Goal: Task Accomplishment & Management: Complete application form

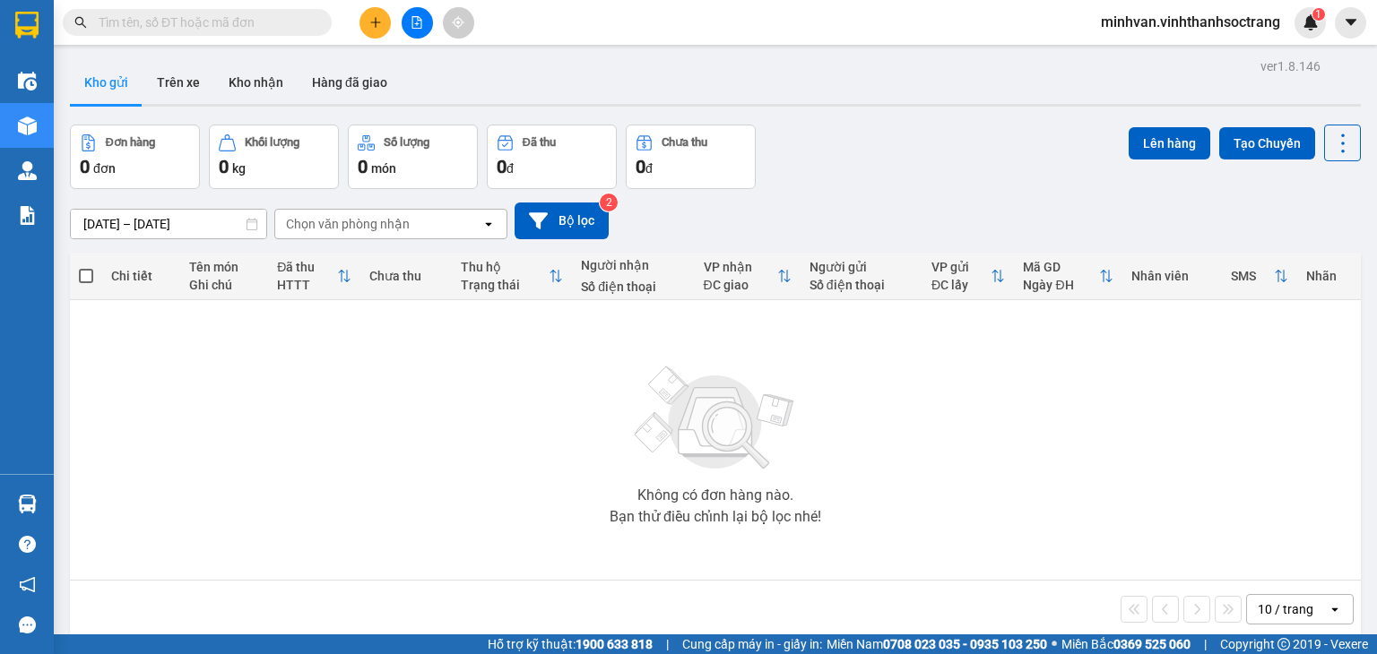
click at [213, 22] on input "text" at bounding box center [205, 23] width 212 height 20
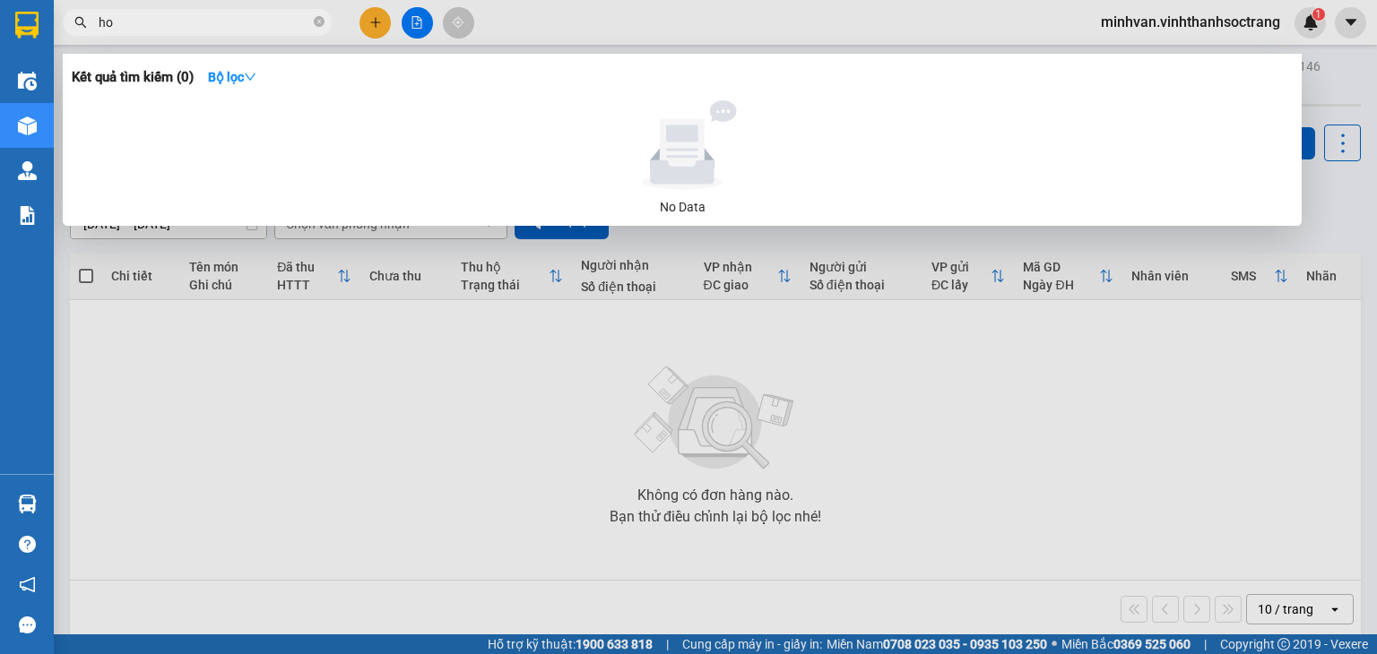
type input "h"
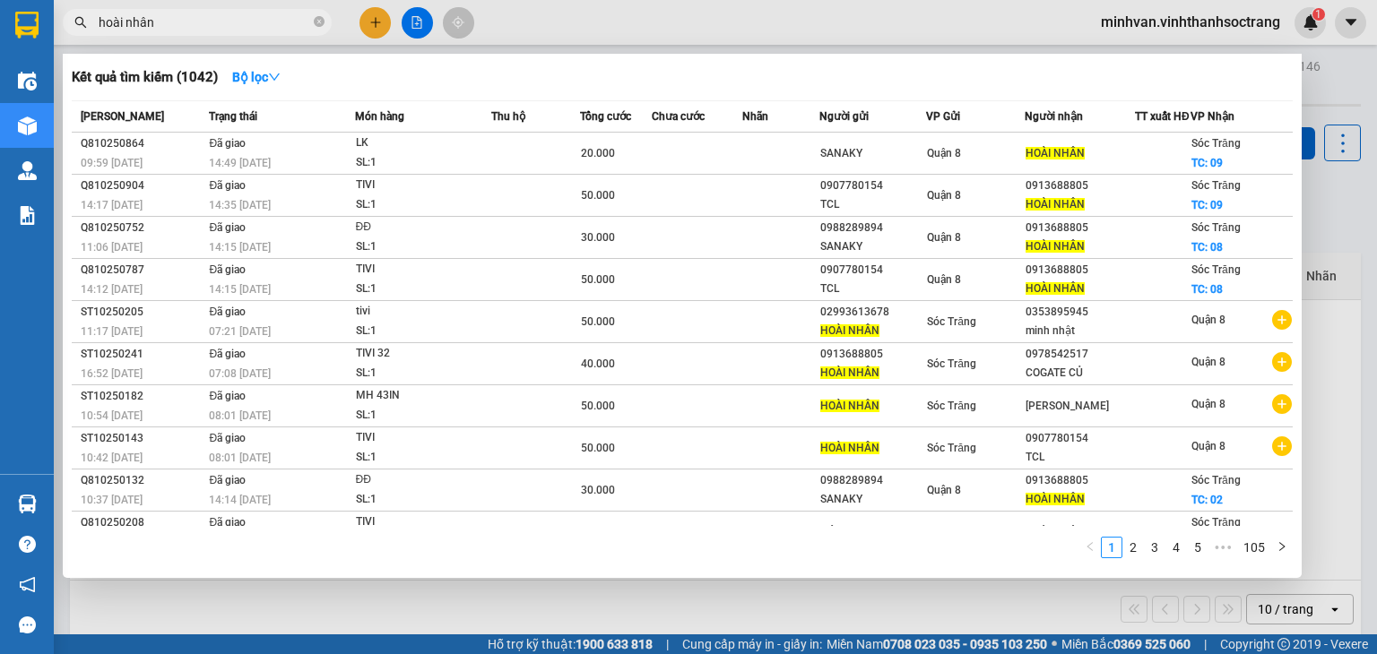
type input "hoài nhân"
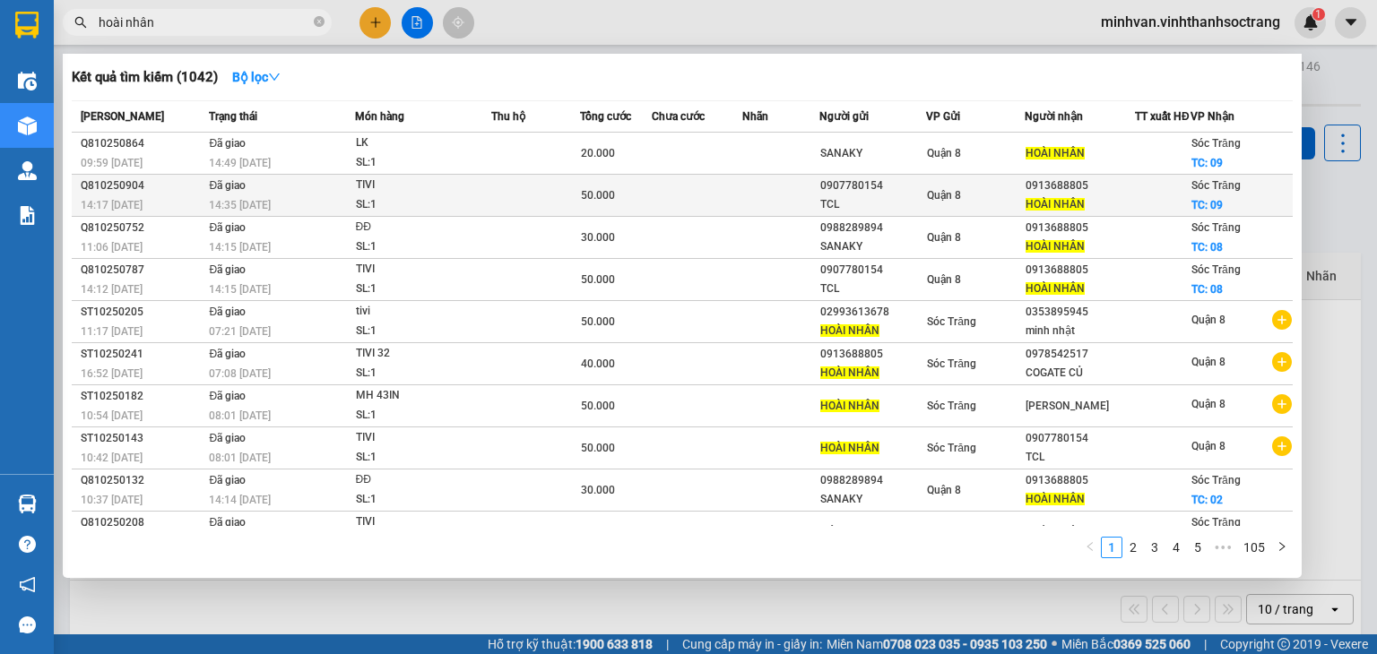
click at [459, 205] on div "SL: 1" at bounding box center [423, 205] width 134 height 20
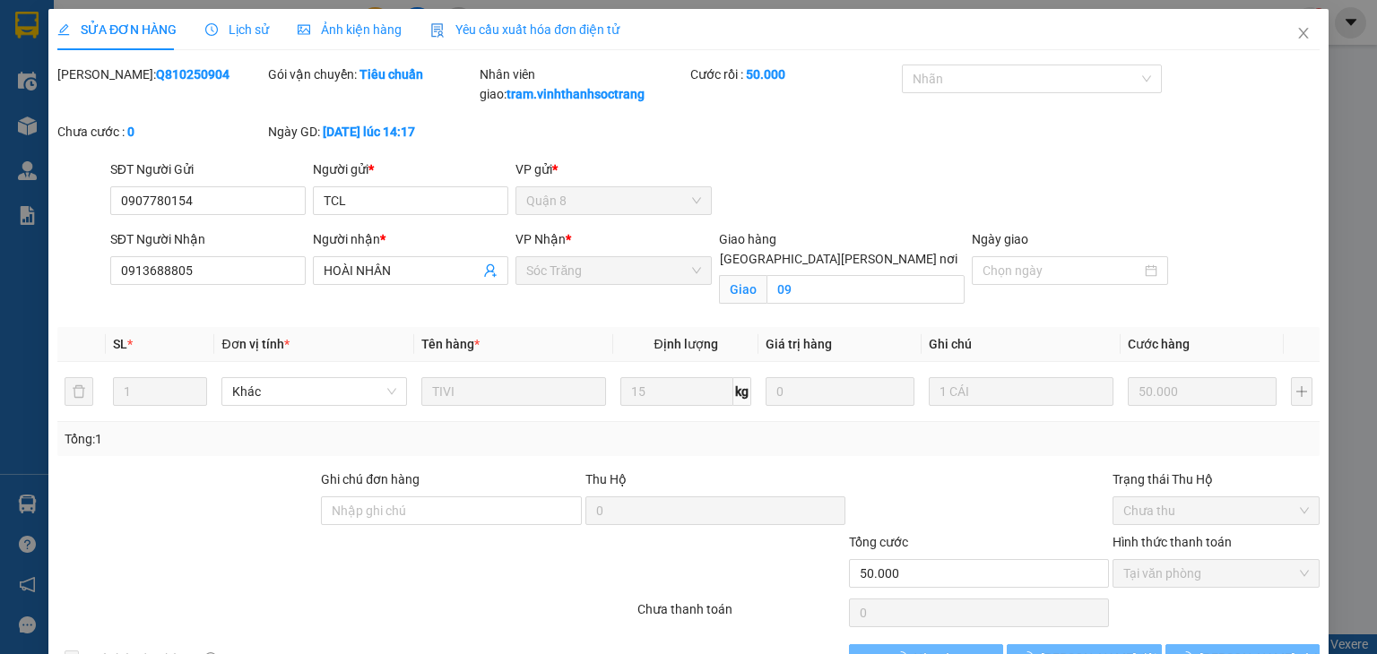
type input "0907780154"
type input "TCL"
type input "0913688805"
type input "HOÀI NHÂN"
checkbox input "true"
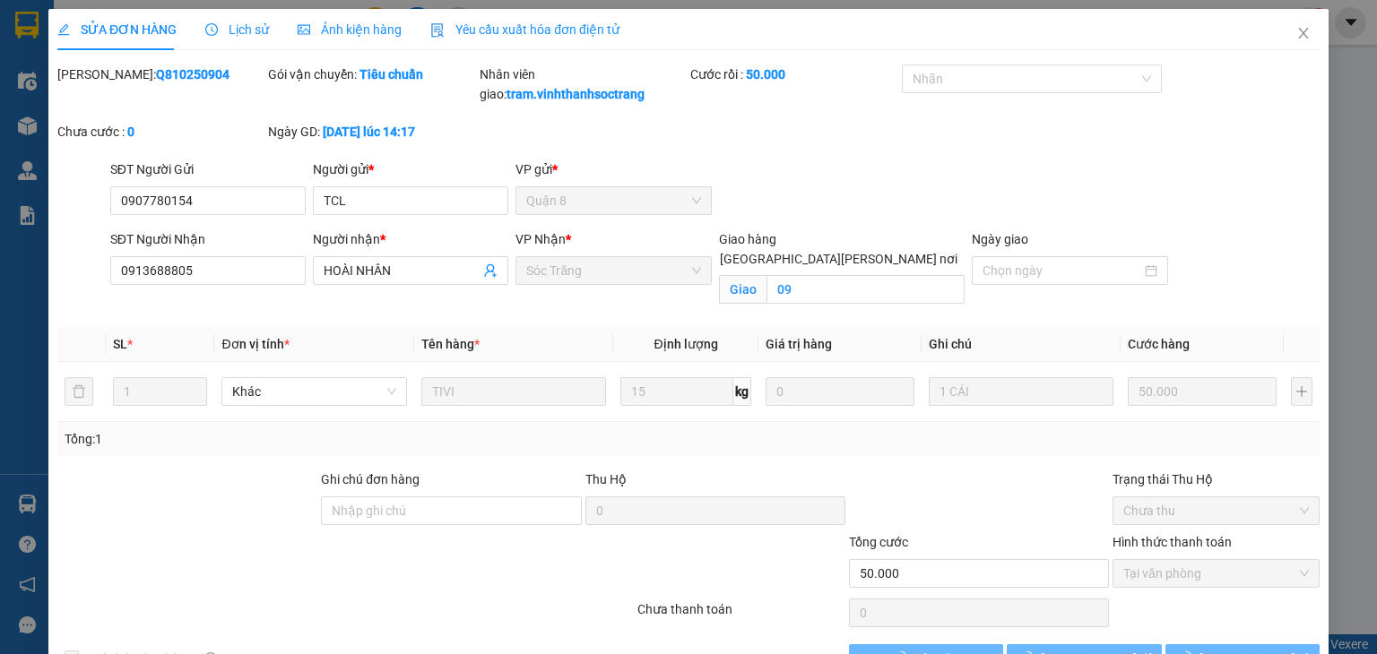
type input "09"
type input "50.000"
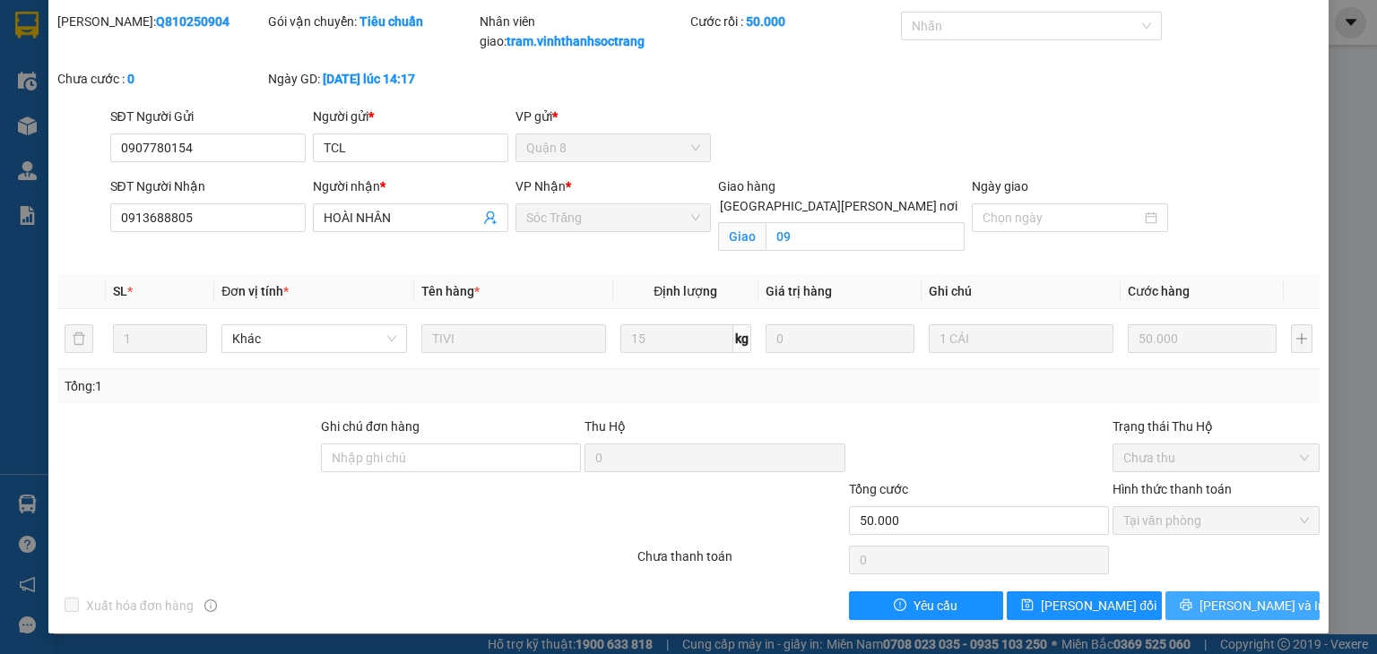
click at [1214, 603] on button "[PERSON_NAME] và In" at bounding box center [1242, 606] width 155 height 29
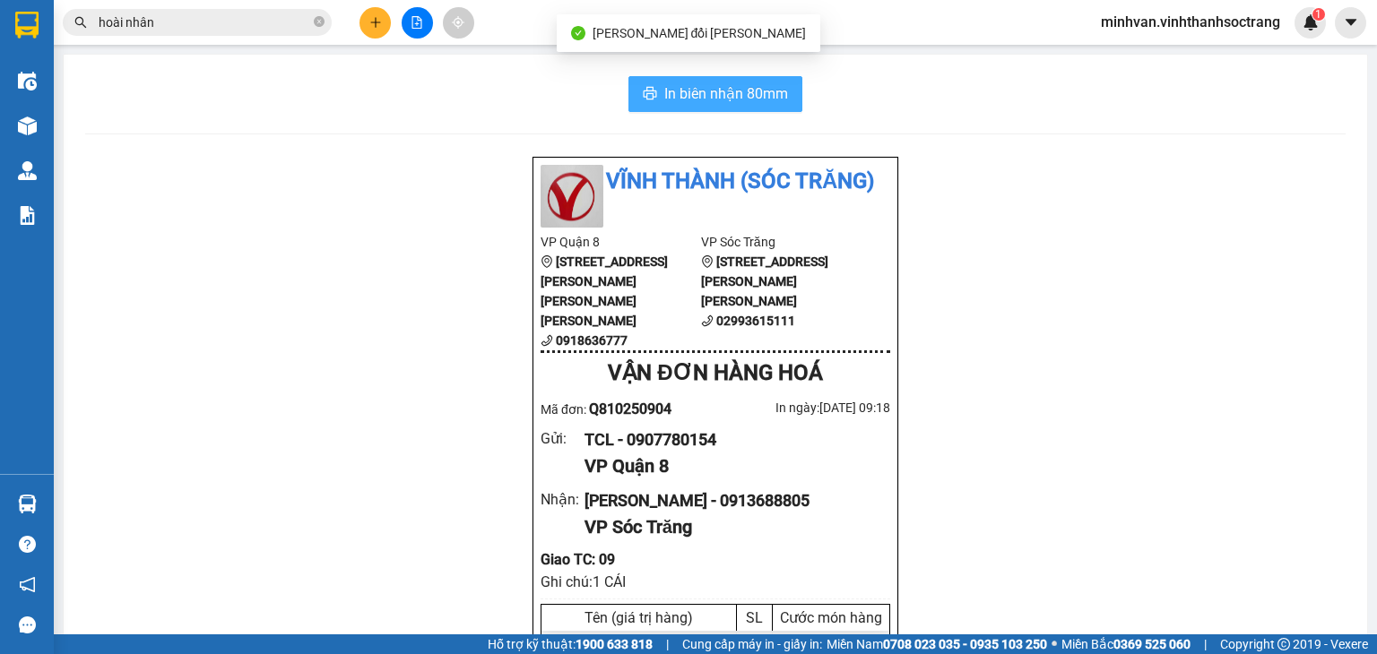
click at [696, 99] on span "In biên nhận 80mm" at bounding box center [726, 93] width 124 height 22
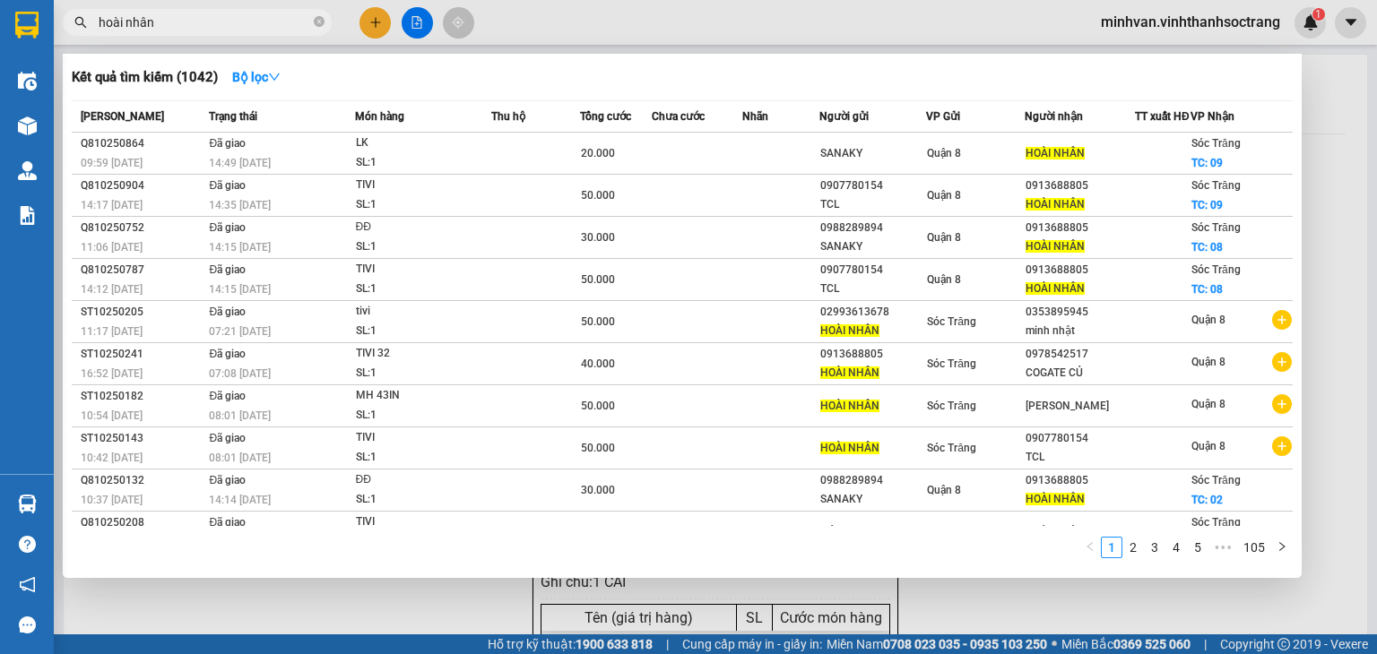
click at [214, 26] on input "hoài nhân" at bounding box center [205, 23] width 212 height 20
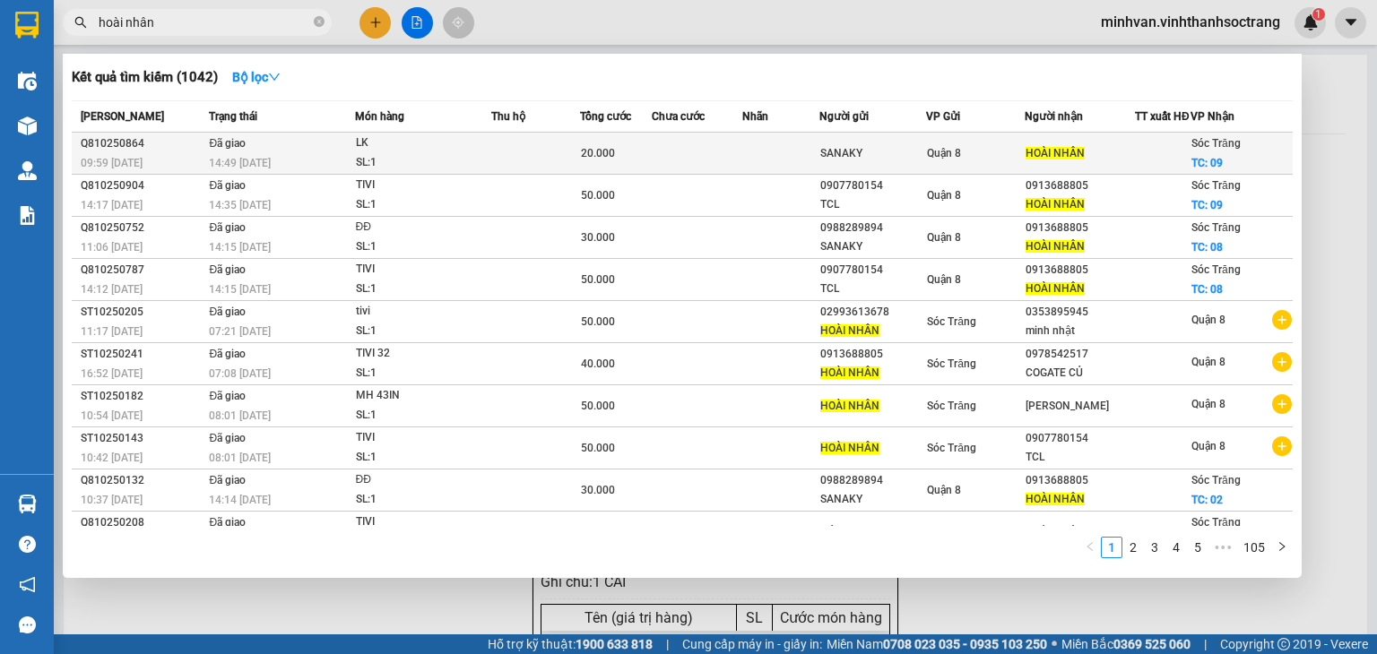
click at [696, 168] on td at bounding box center [697, 154] width 91 height 42
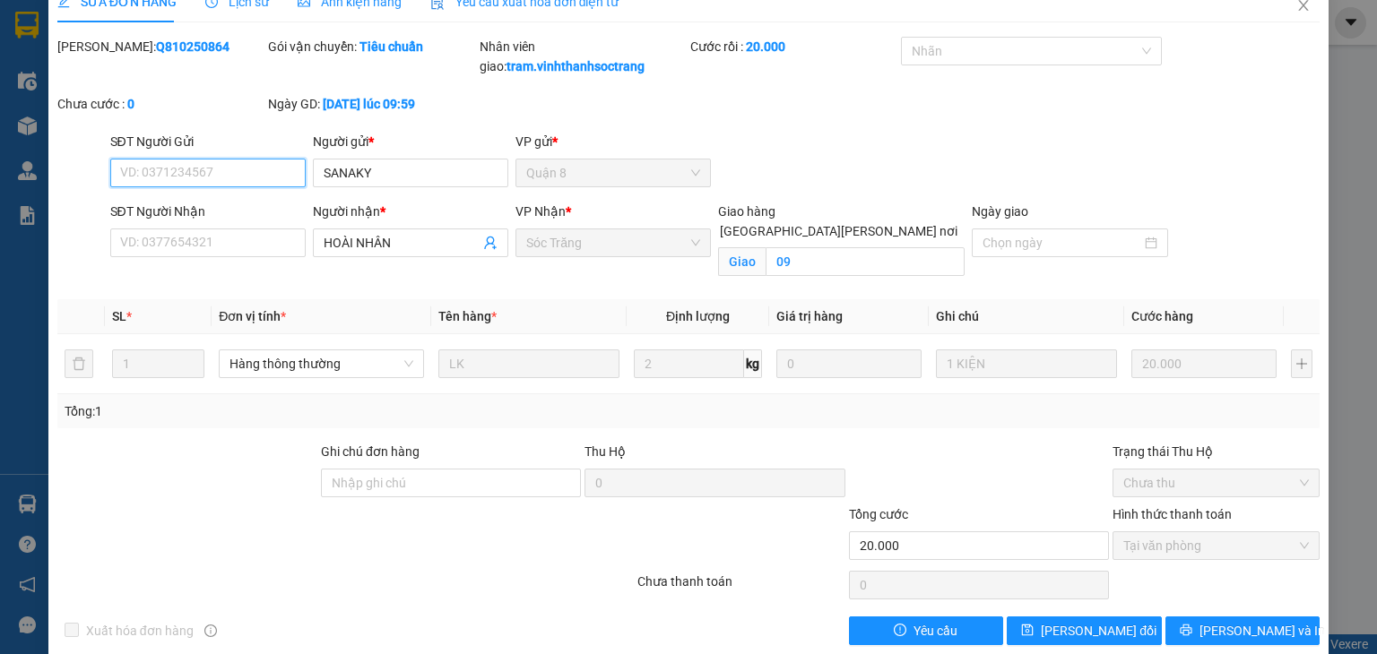
scroll to position [53, 0]
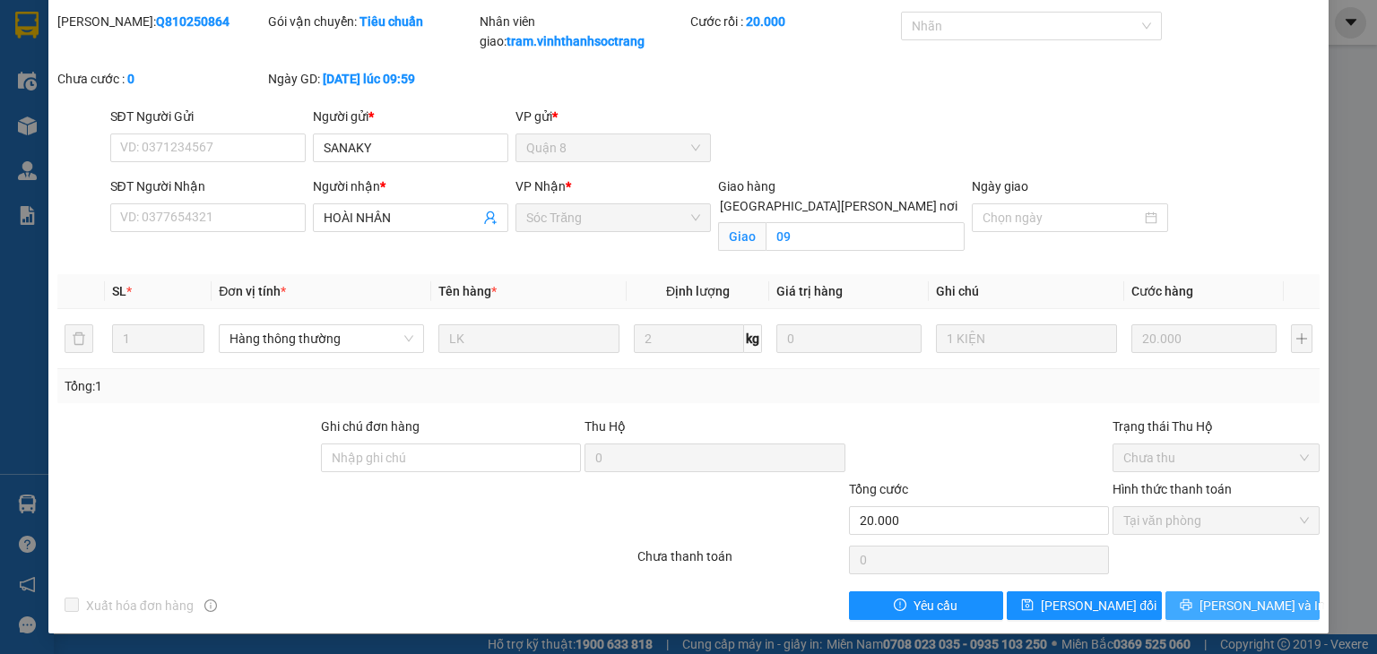
click at [1240, 601] on span "[PERSON_NAME] và In" at bounding box center [1261, 606] width 125 height 20
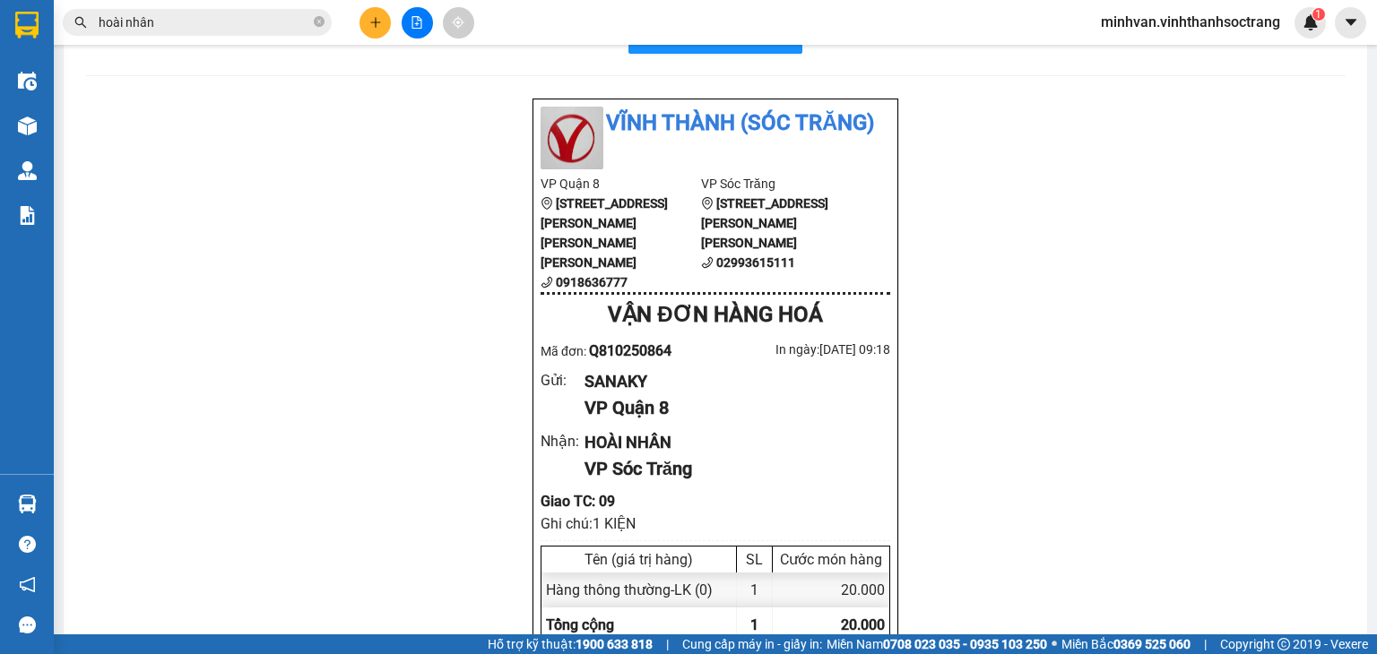
scroll to position [90, 0]
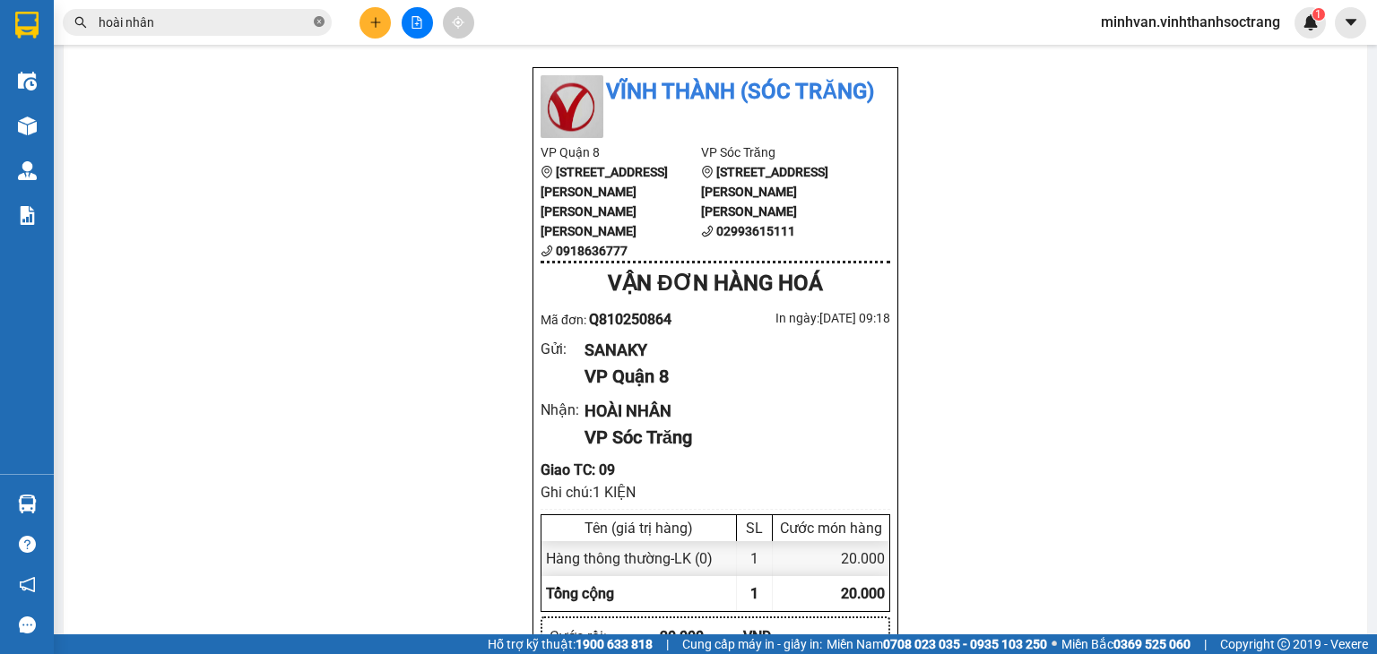
click at [316, 23] on icon "close-circle" at bounding box center [319, 21] width 11 height 11
click at [229, 28] on input "text" at bounding box center [205, 23] width 212 height 20
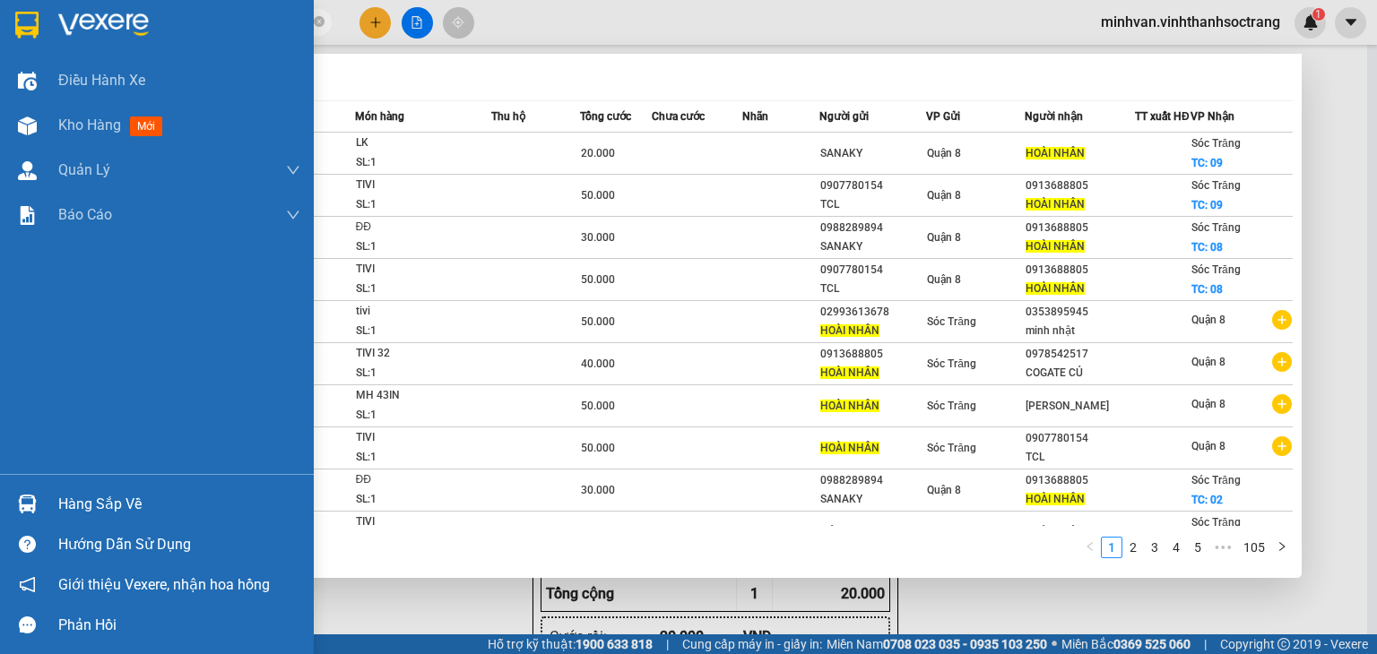
drag, startPoint x: 166, startPoint y: 23, endPoint x: 48, endPoint y: 39, distance: 119.4
click at [48, 39] on section "Kết quả [PERSON_NAME] ( 1042 ) Bộ lọc Mã ĐH Trạng thái Món hàng Thu hộ Tổng [PE…" at bounding box center [688, 327] width 1377 height 654
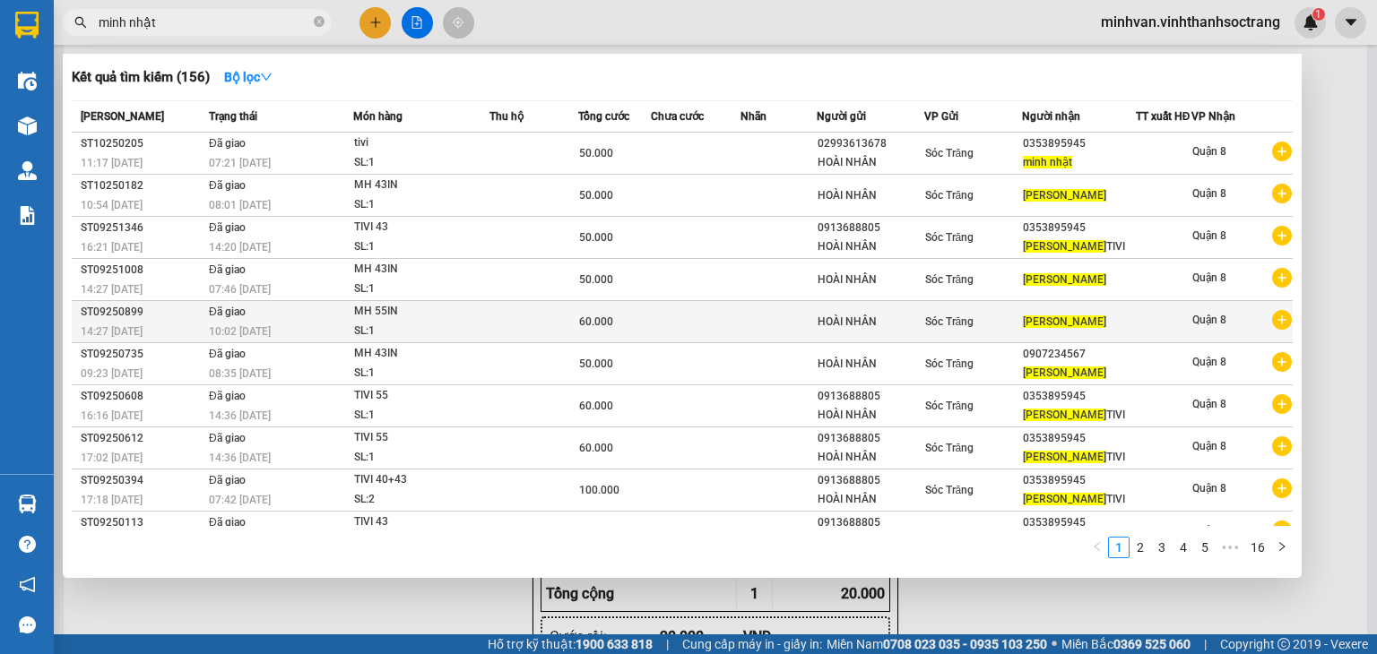
drag, startPoint x: 452, startPoint y: 338, endPoint x: 452, endPoint y: 326, distance: 11.7
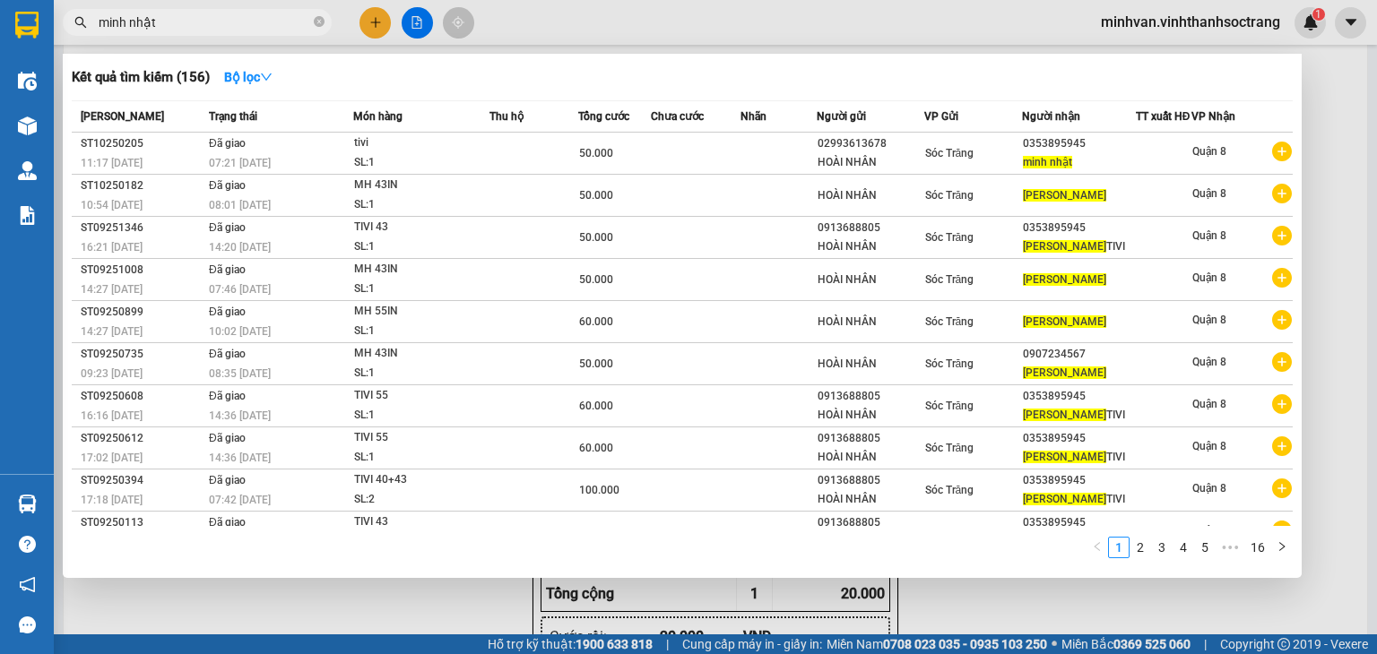
drag, startPoint x: 452, startPoint y: 326, endPoint x: 44, endPoint y: 33, distance: 502.3
click at [46, 33] on section "Kết quả [PERSON_NAME] ( 156 ) Bộ lọc Mã ĐH Trạng thái Món hàng Thu hộ Tổng [PER…" at bounding box center [688, 327] width 1377 height 654
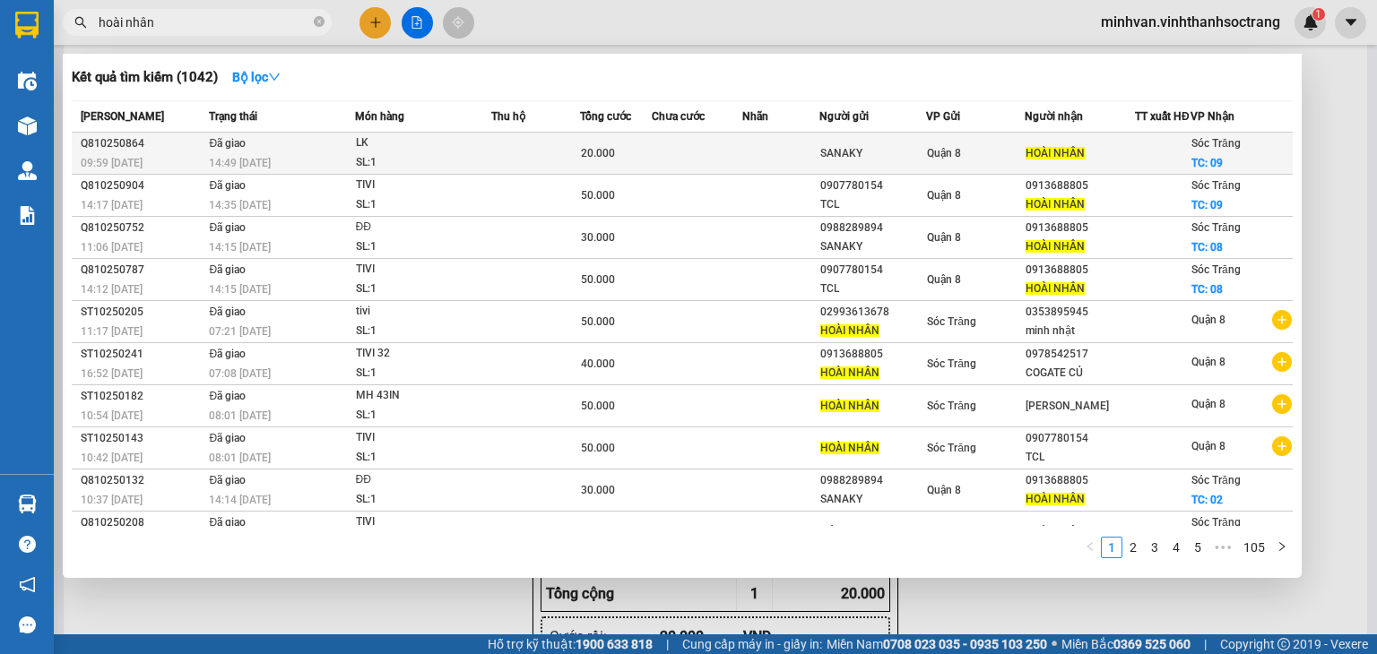
type input "hoài nhân"
click at [659, 174] on td at bounding box center [697, 154] width 91 height 42
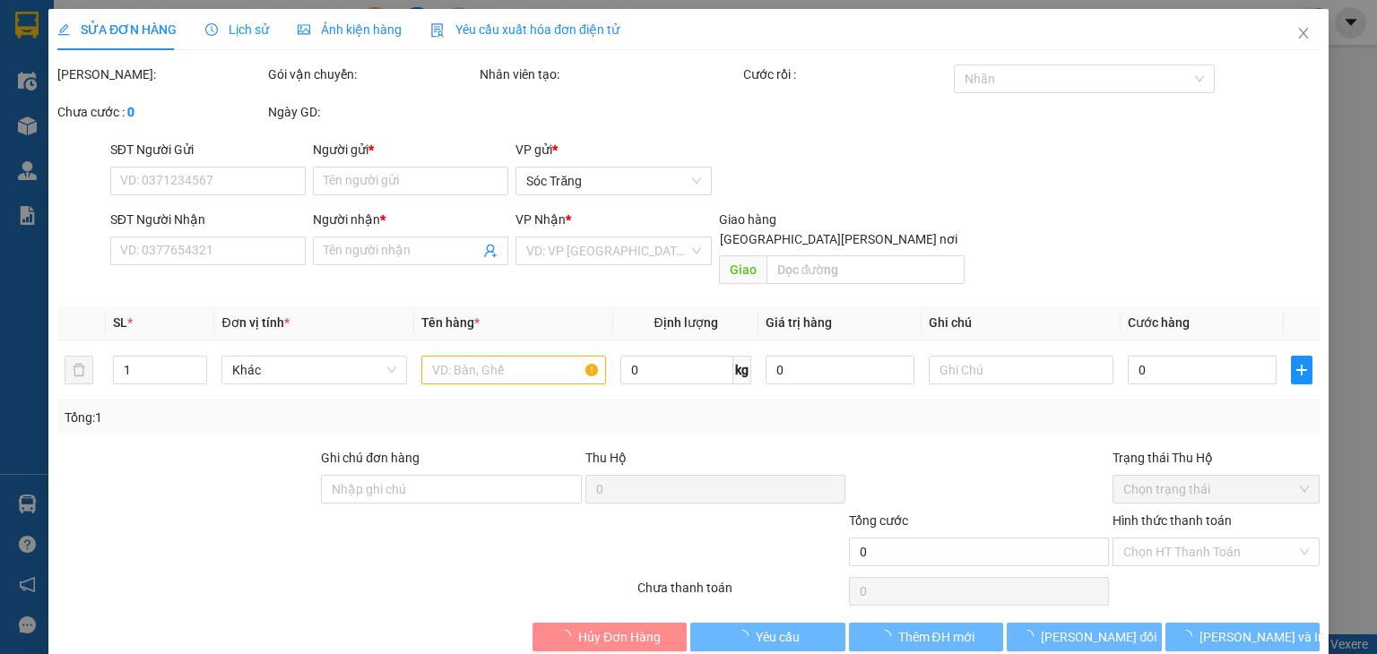
type input "SANAKY"
type input "HOÀI NHÂN"
checkbox input "true"
type input "09"
type input "20.000"
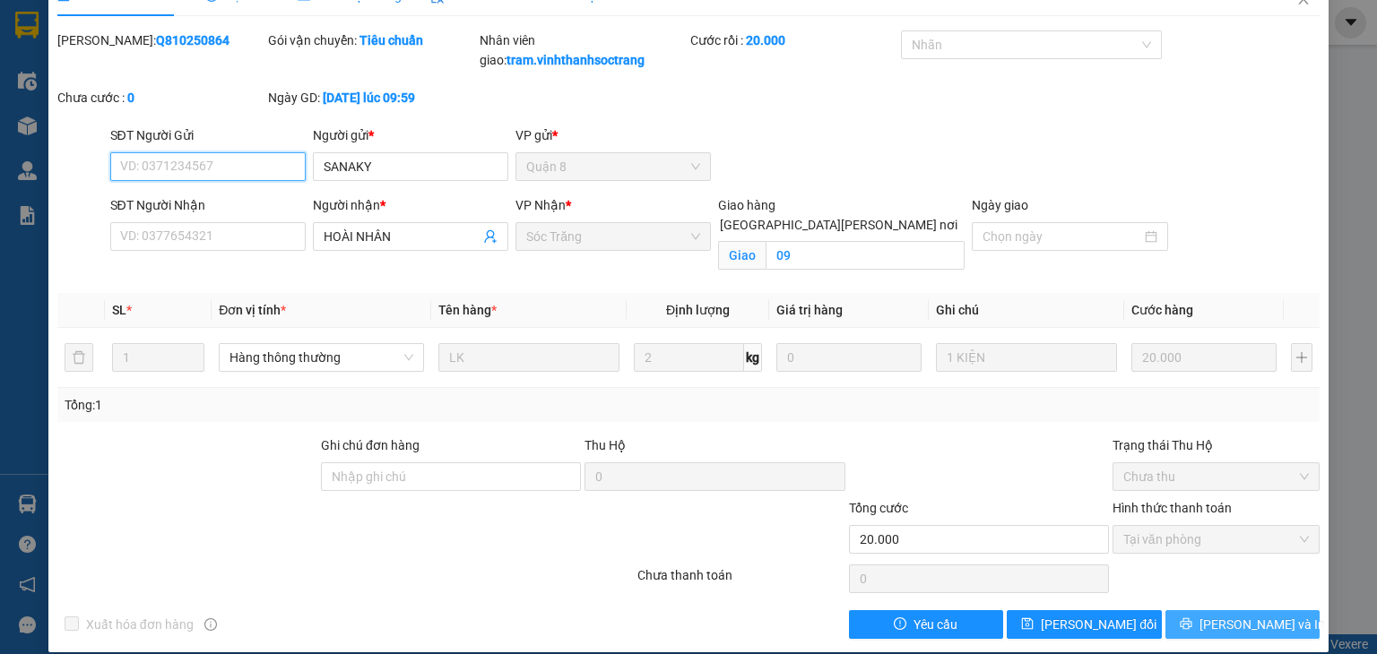
scroll to position [53, 0]
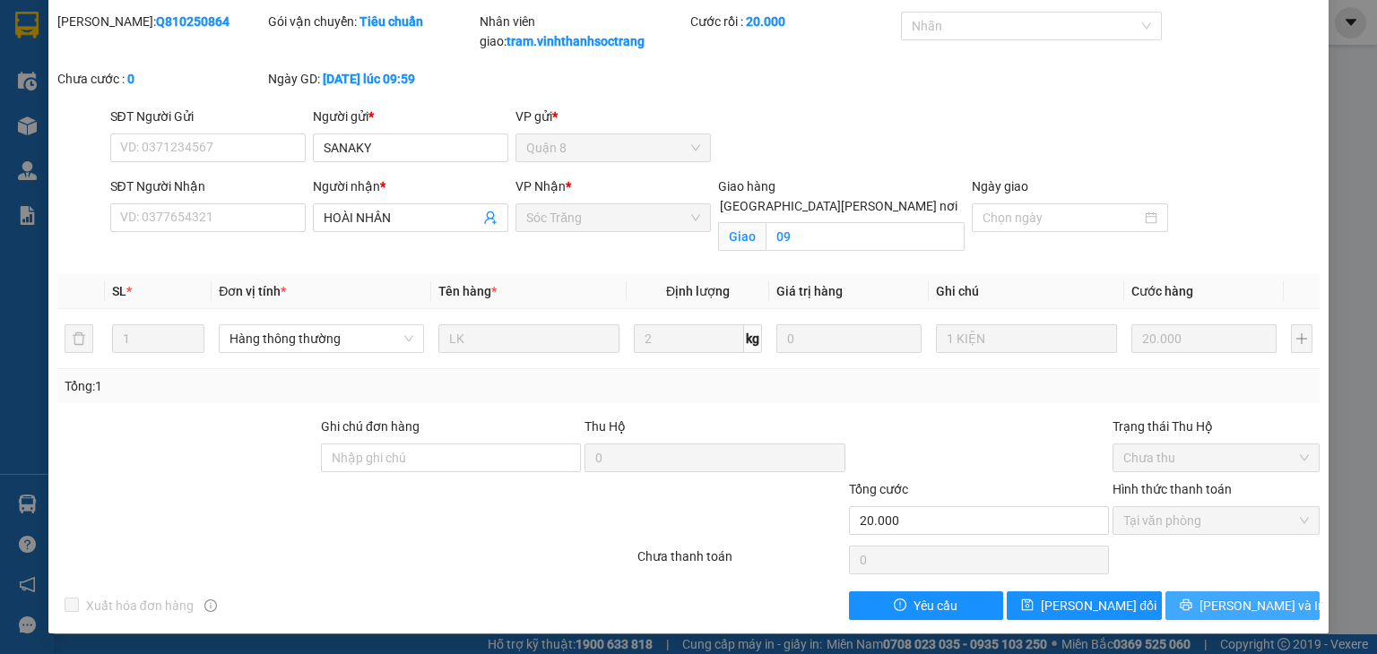
click at [1216, 610] on span "[PERSON_NAME] và In" at bounding box center [1261, 606] width 125 height 20
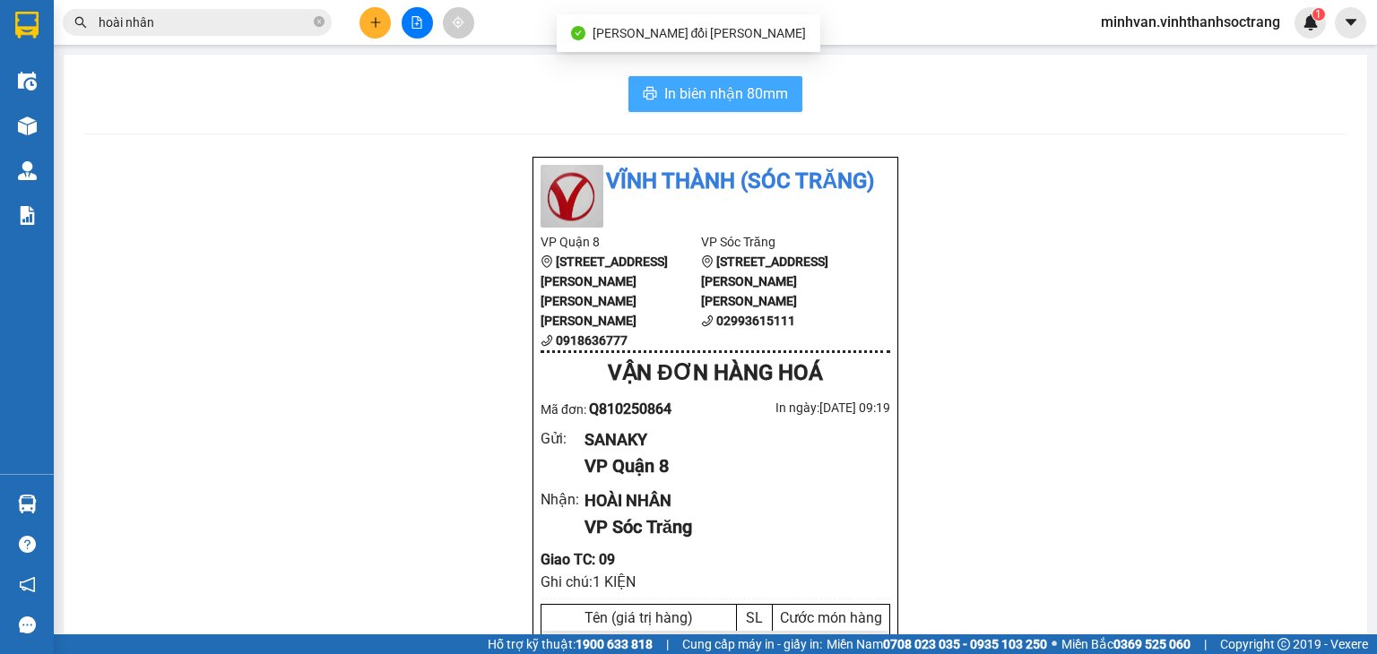
click at [729, 98] on span "In biên nhận 80mm" at bounding box center [726, 93] width 124 height 22
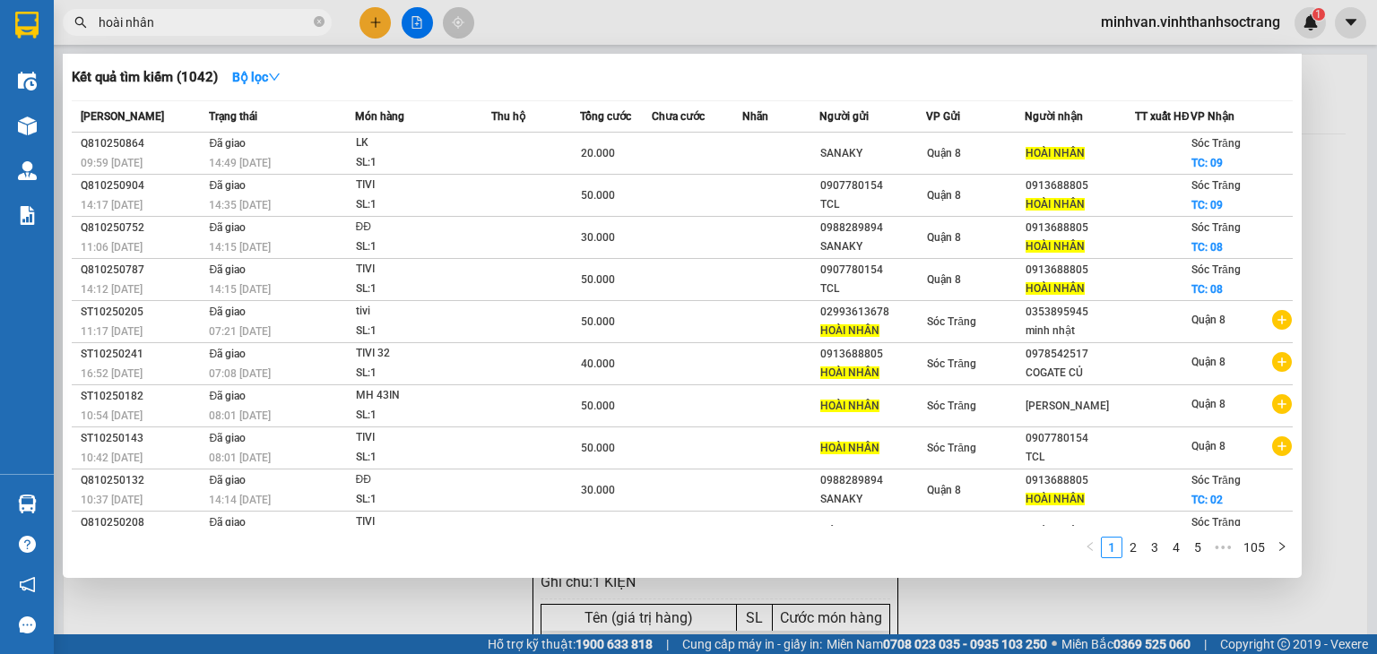
click at [228, 20] on input "hoài nhân" at bounding box center [205, 23] width 212 height 20
click at [1137, 549] on link "2" at bounding box center [1133, 548] width 20 height 20
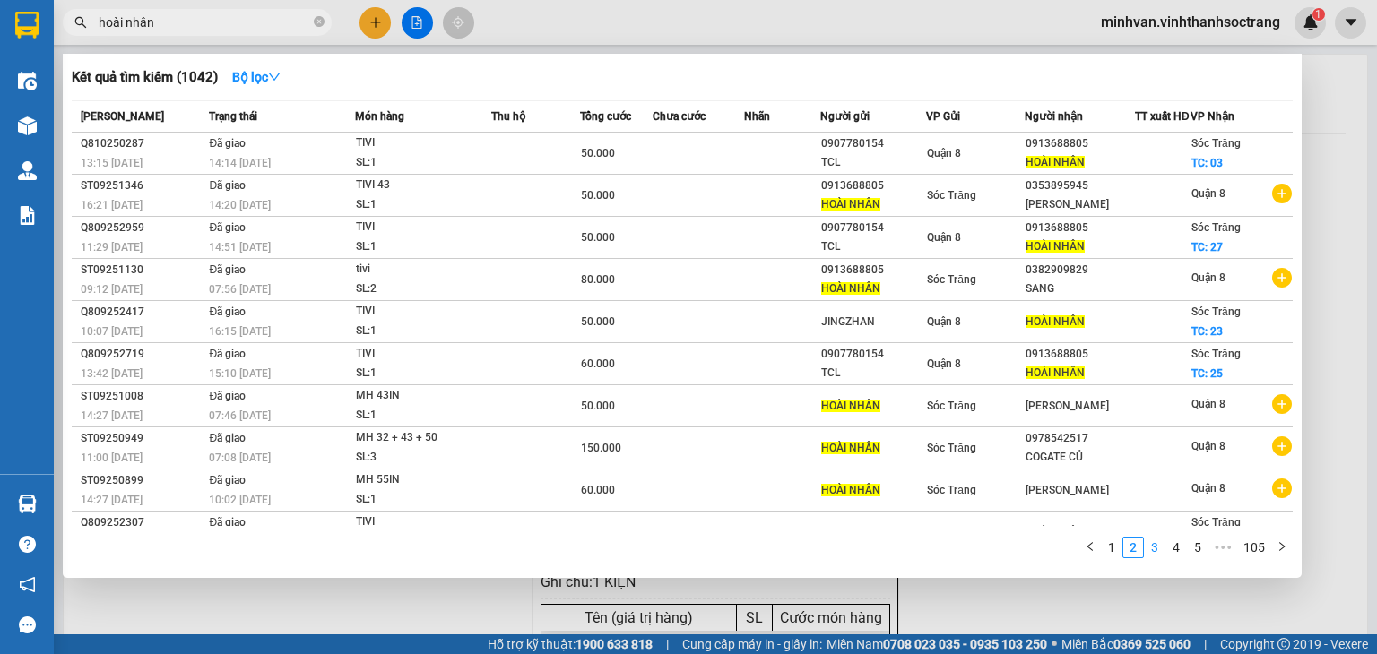
click at [1151, 548] on link "3" at bounding box center [1155, 548] width 20 height 20
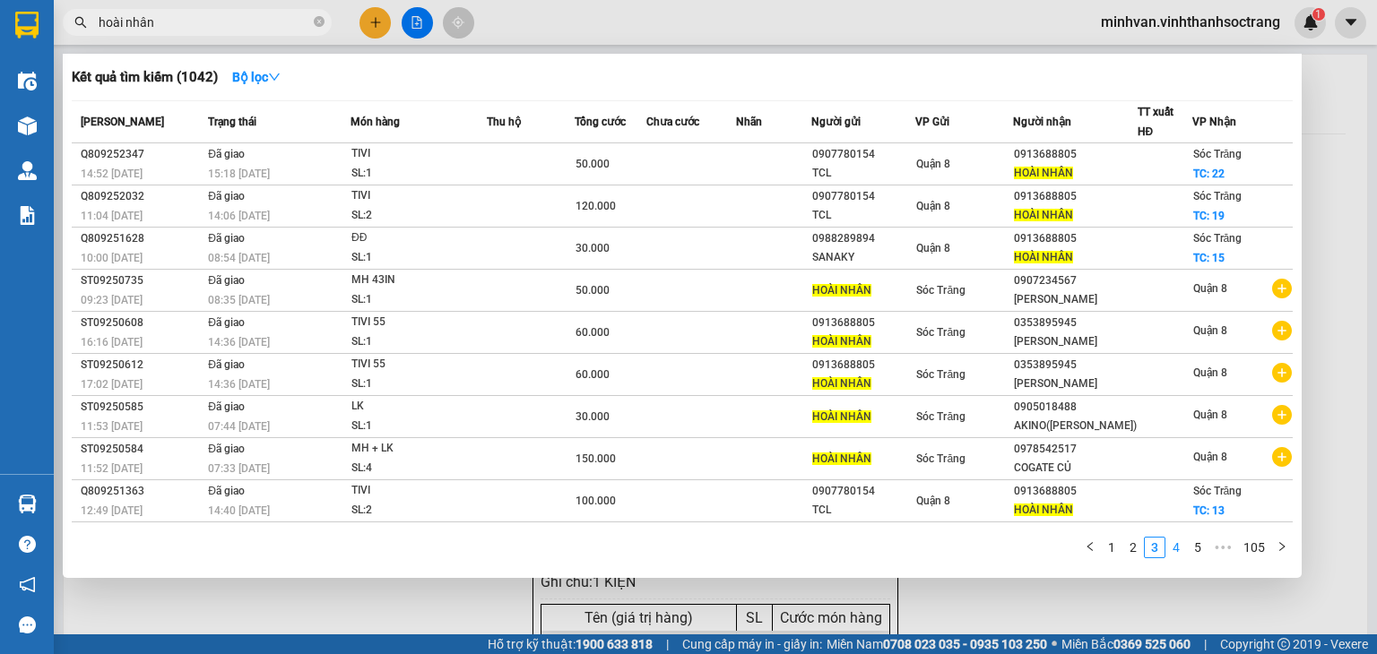
click at [1179, 549] on link "4" at bounding box center [1176, 548] width 20 height 20
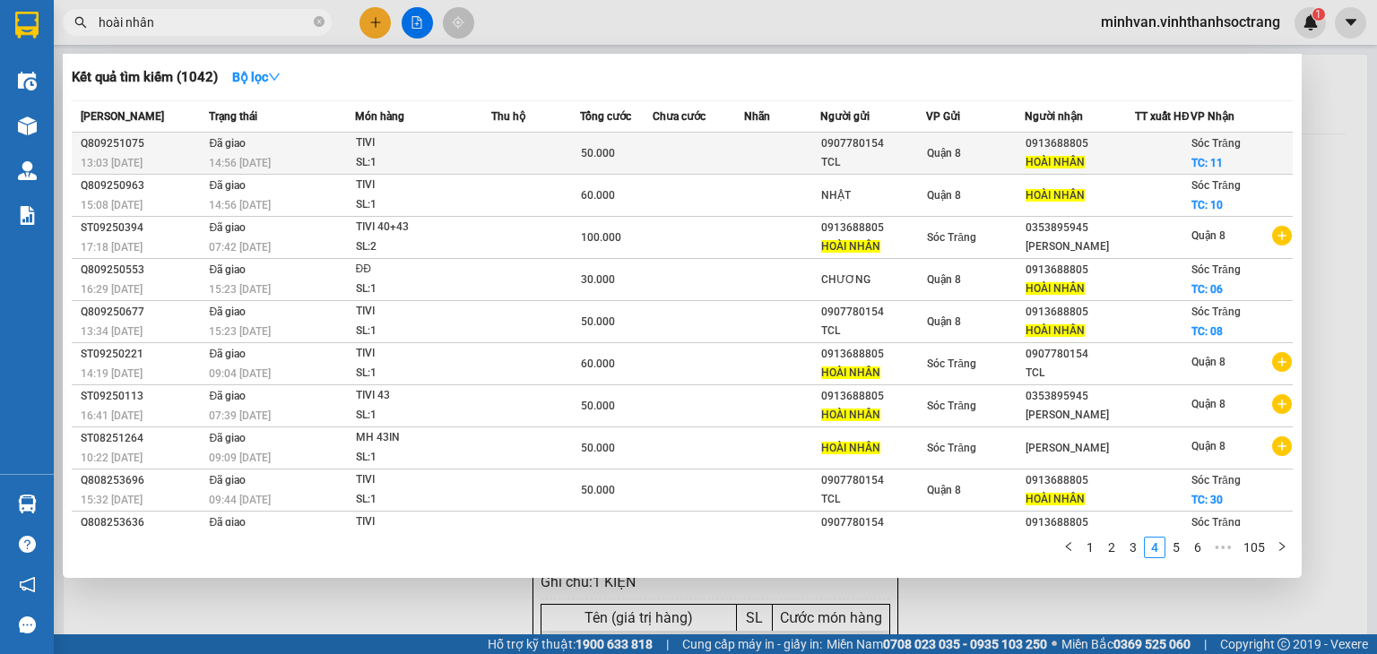
click at [491, 152] on td at bounding box center [536, 154] width 90 height 42
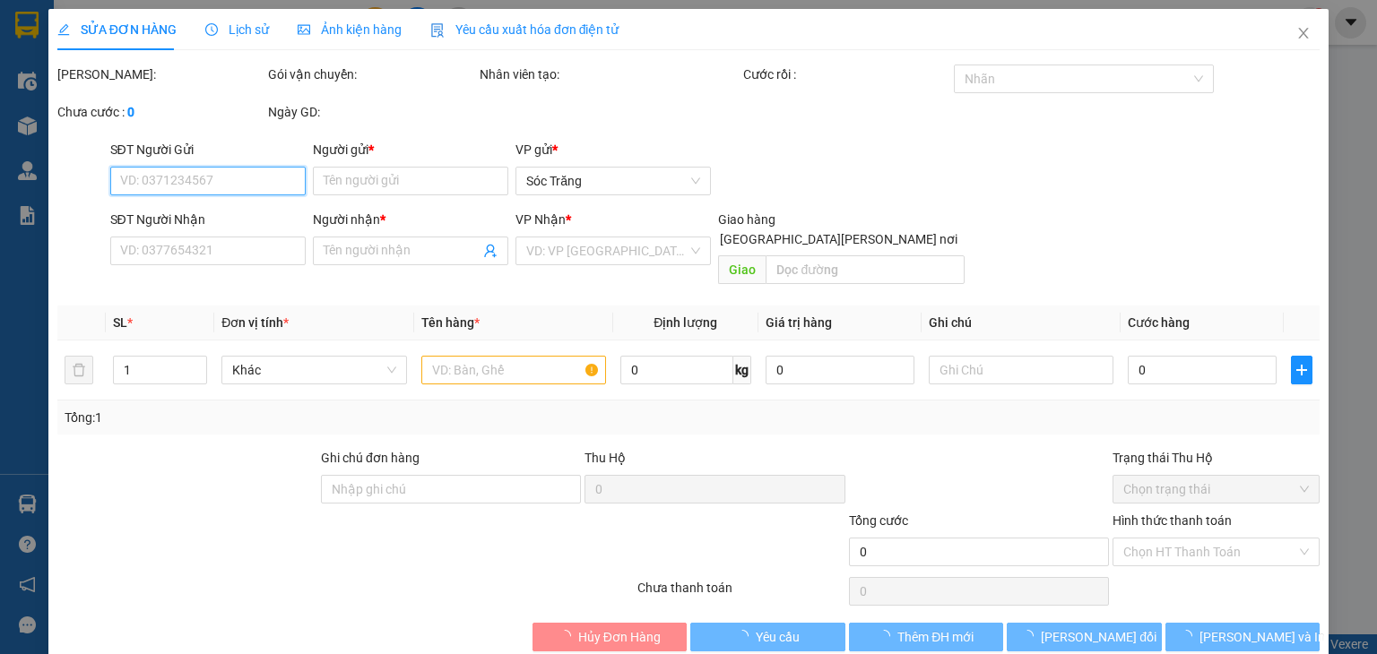
type input "0907780154"
type input "TCL"
type input "0913688805"
type input "HOÀI NHÂN"
checkbox input "true"
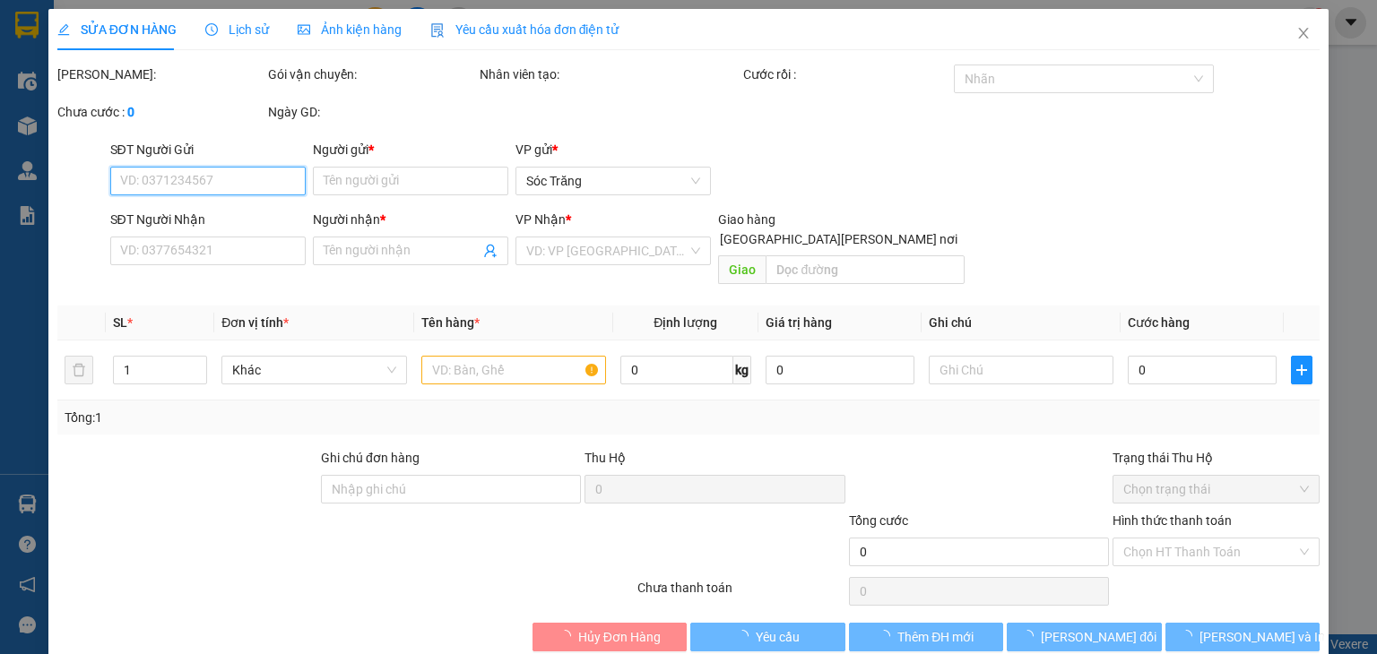
type input "11"
type input "50.000"
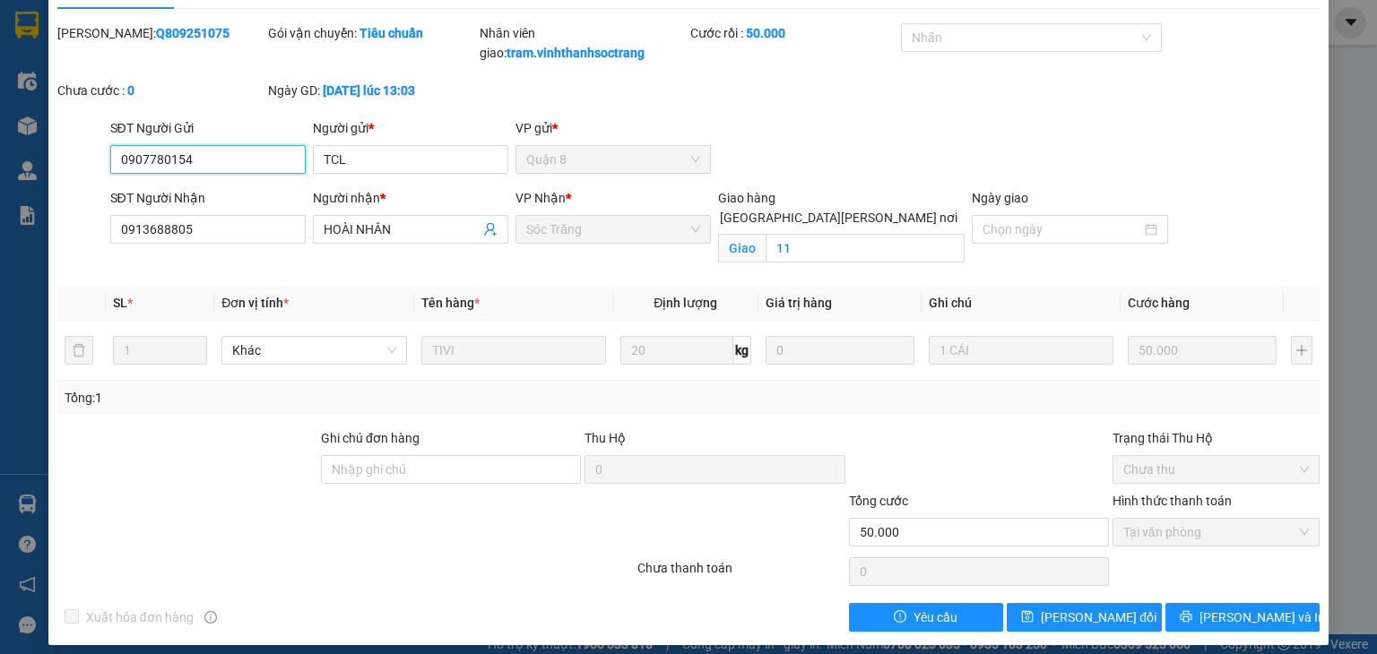
scroll to position [53, 0]
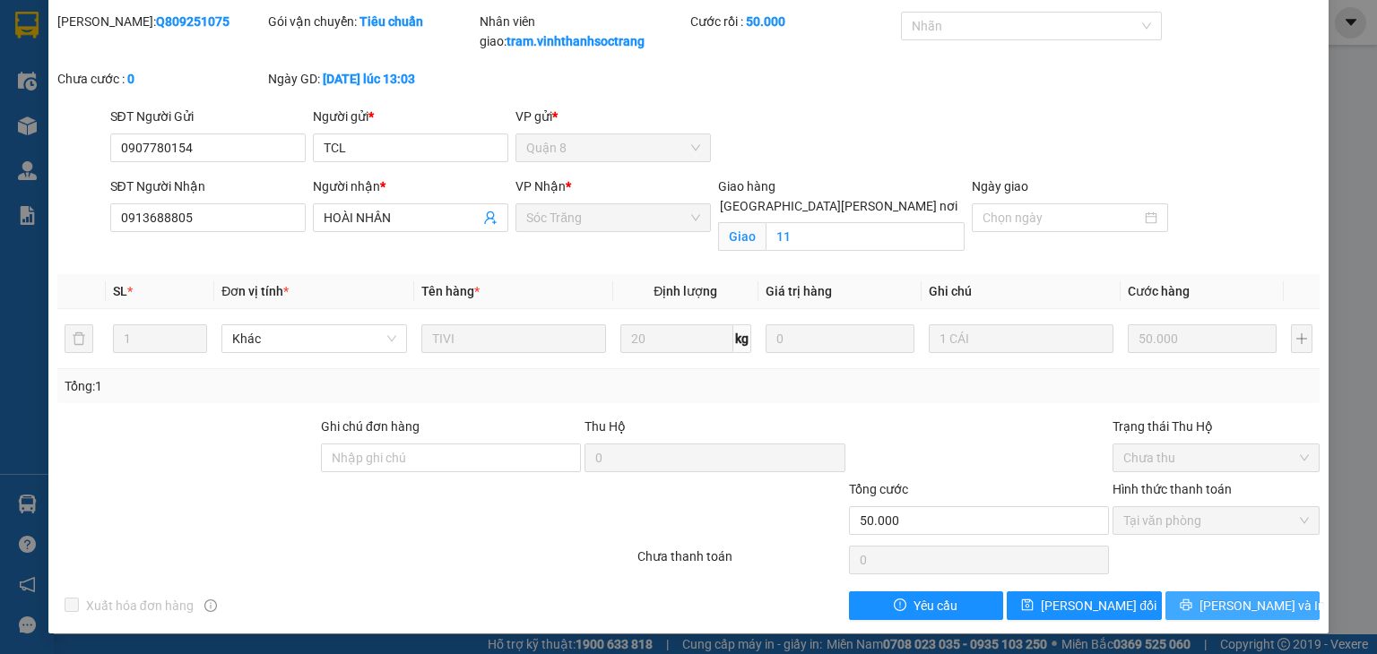
click at [1192, 603] on icon "printer" at bounding box center [1186, 605] width 13 height 13
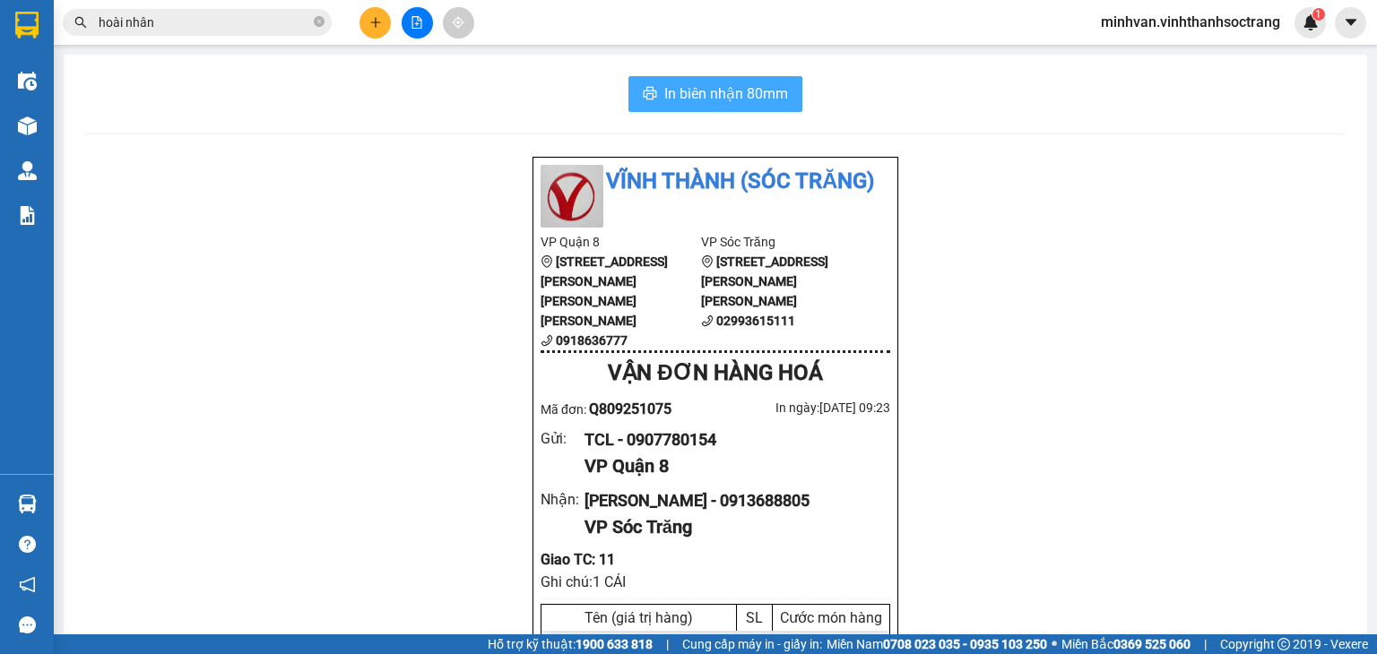
click at [701, 101] on span "In biên nhận 80mm" at bounding box center [726, 93] width 124 height 22
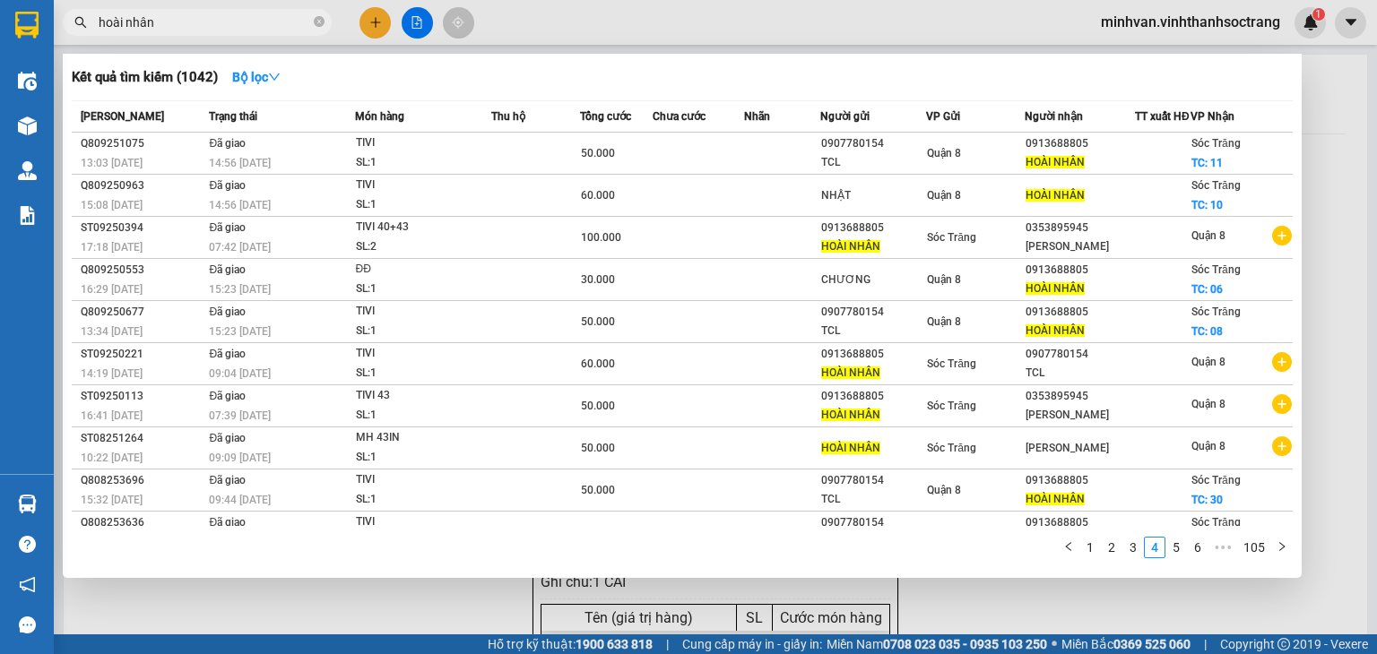
click at [210, 19] on input "hoài nhân" at bounding box center [205, 23] width 212 height 20
click at [1093, 557] on link "1" at bounding box center [1090, 548] width 20 height 20
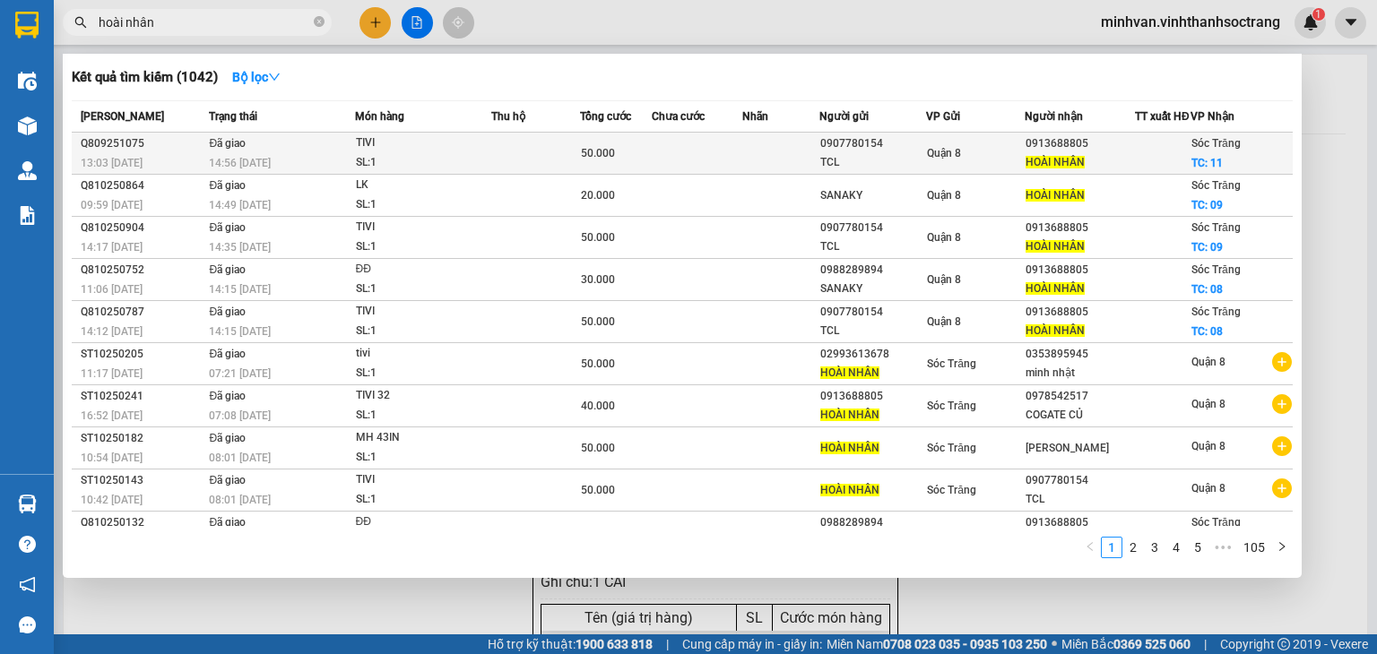
click at [656, 166] on td at bounding box center [697, 154] width 91 height 42
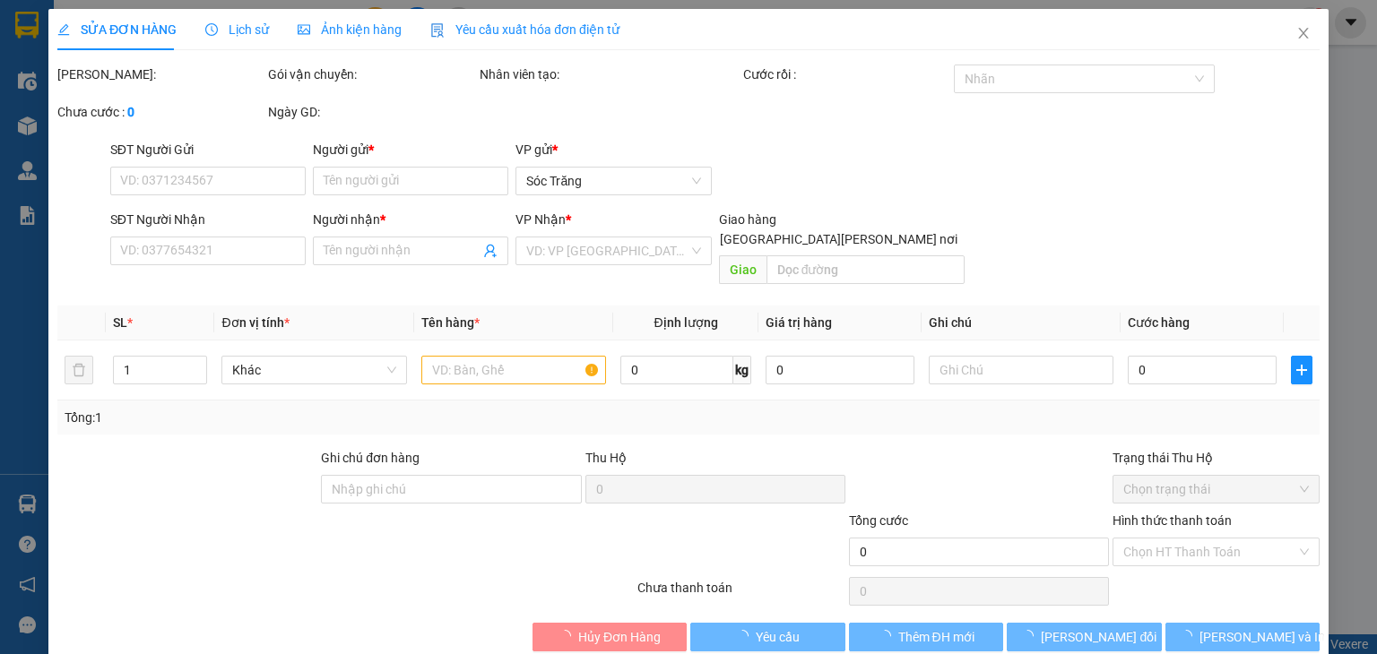
type input "0907780154"
type input "TCL"
type input "0913688805"
type input "HOÀI NHÂN"
checkbox input "true"
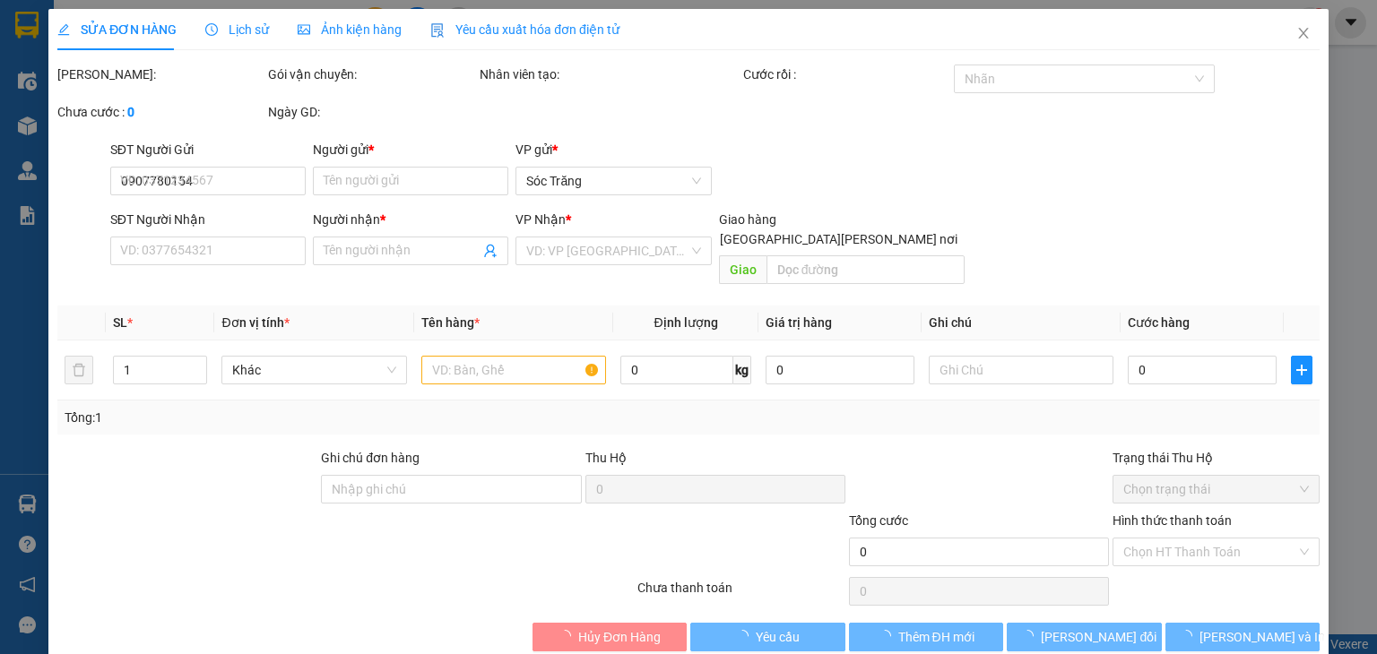
type input "11"
type input "50.000"
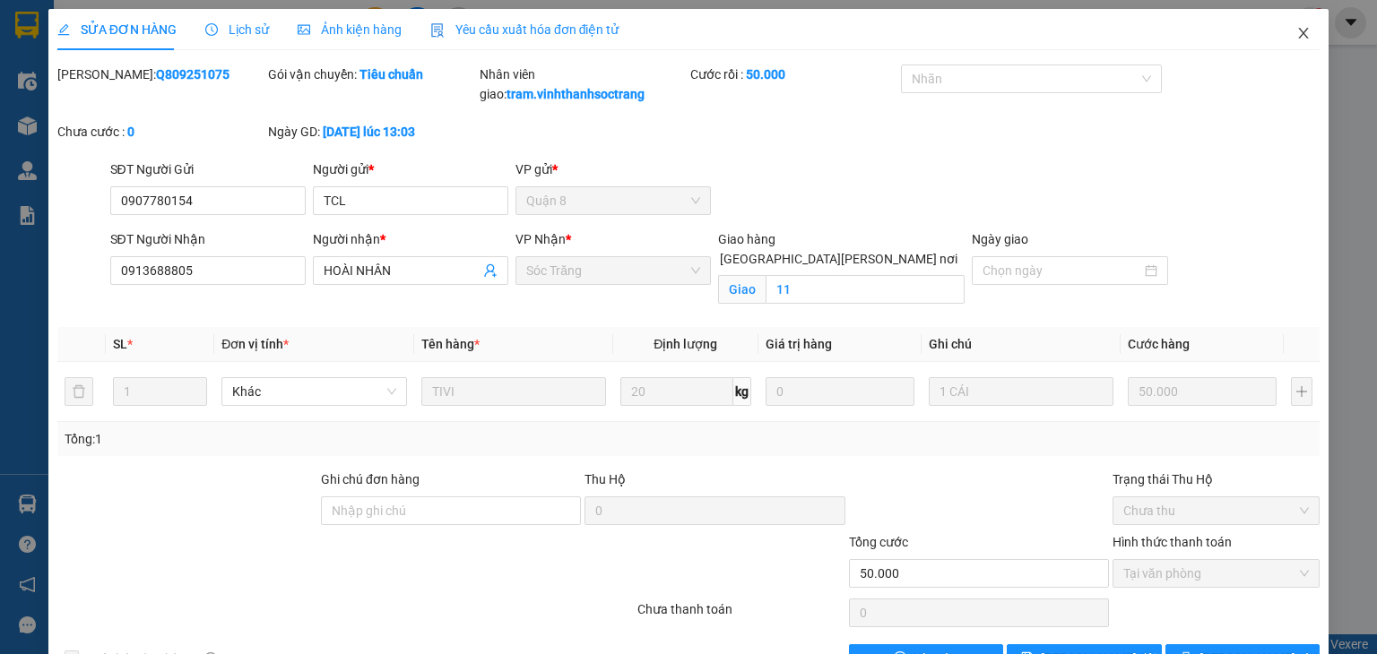
click at [1287, 40] on span "Close" at bounding box center [1303, 34] width 50 height 50
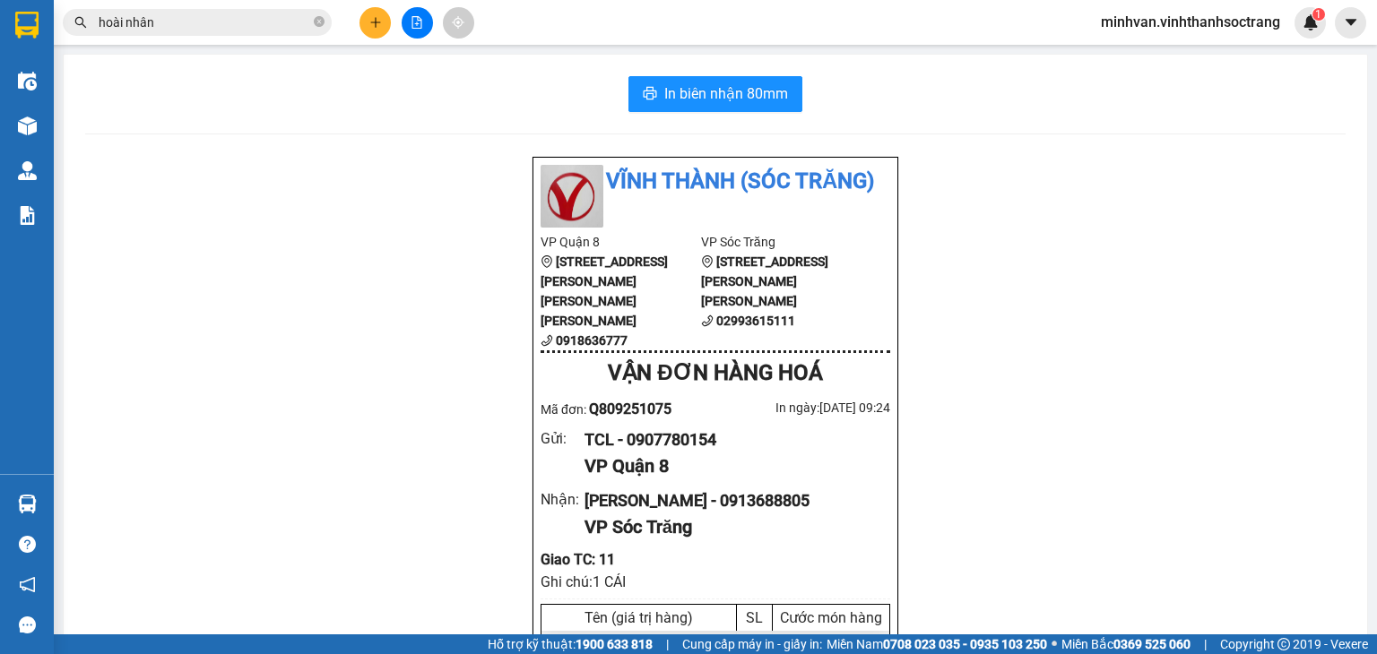
click at [192, 18] on input "hoài nhân" at bounding box center [205, 23] width 212 height 20
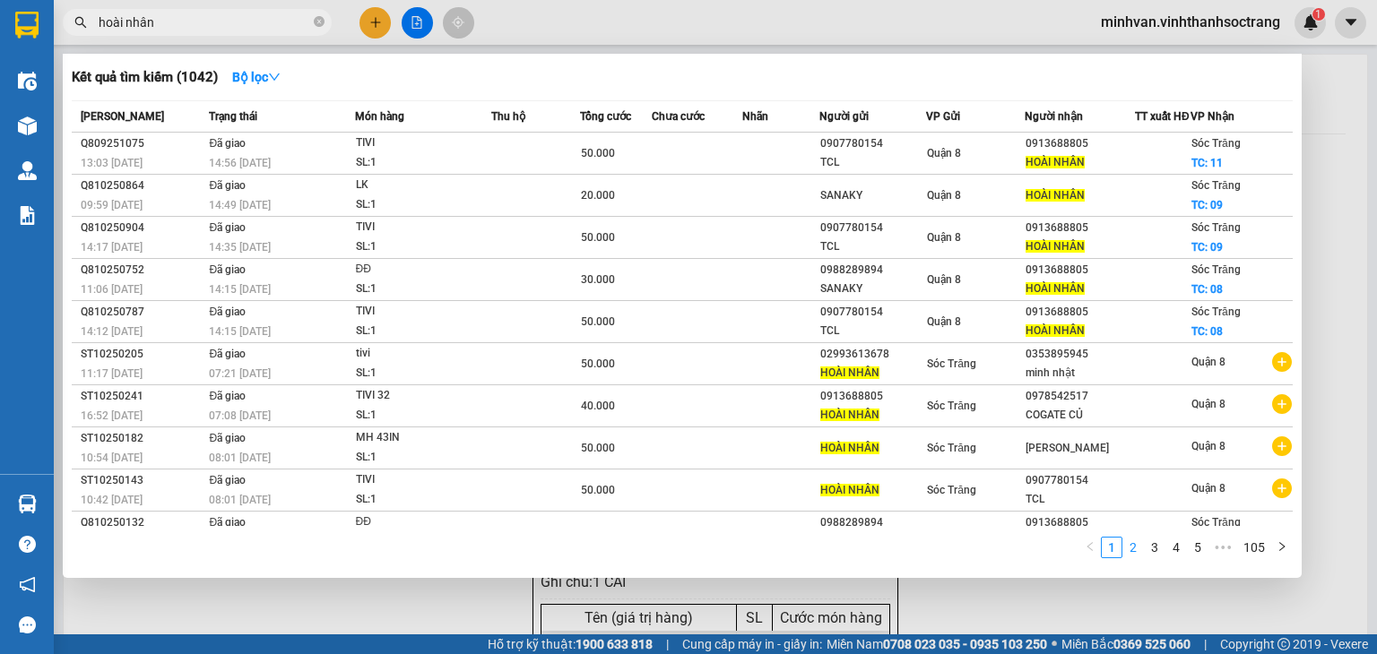
click at [1139, 549] on link "2" at bounding box center [1133, 548] width 20 height 20
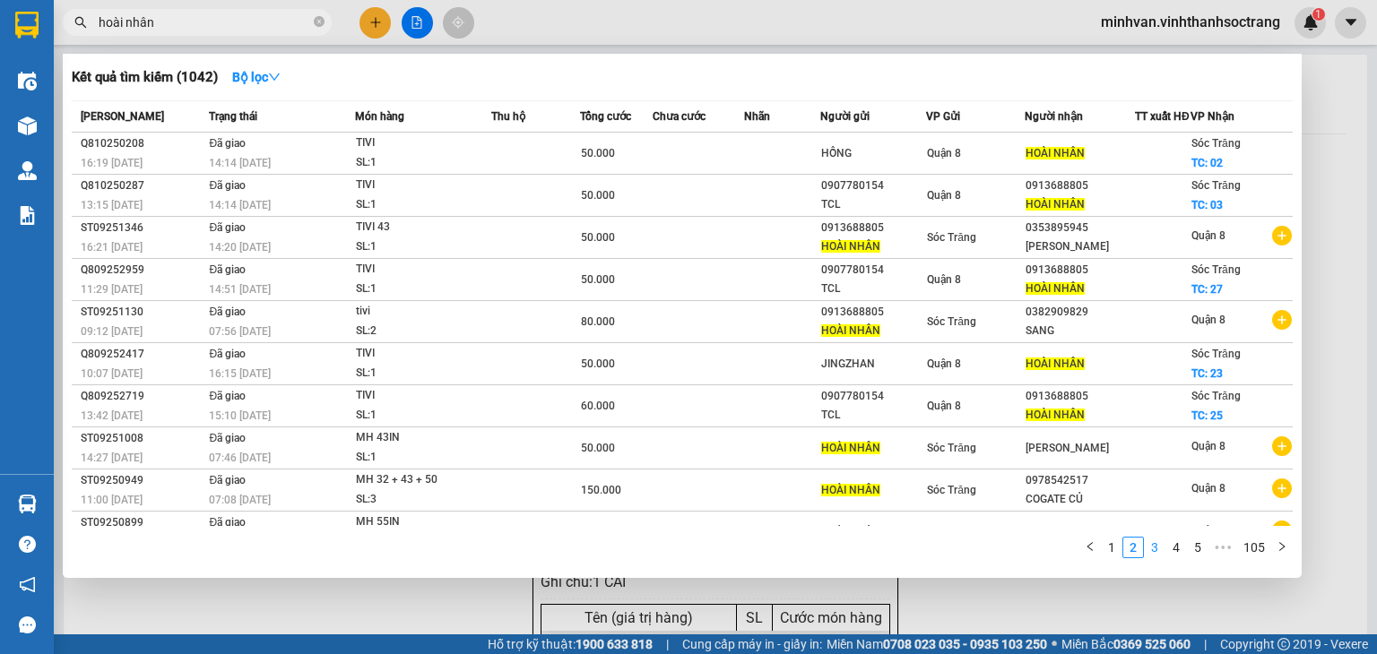
click at [1162, 554] on link "3" at bounding box center [1155, 548] width 20 height 20
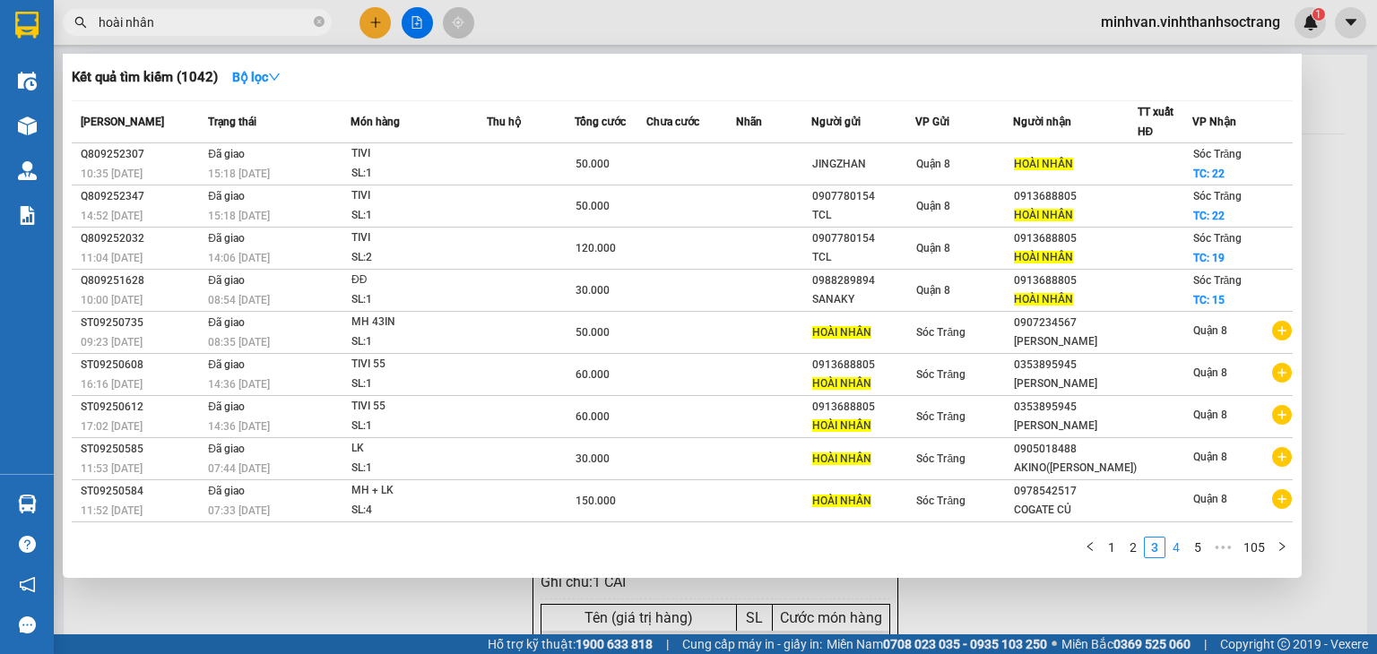
click at [1180, 549] on link "4" at bounding box center [1176, 548] width 20 height 20
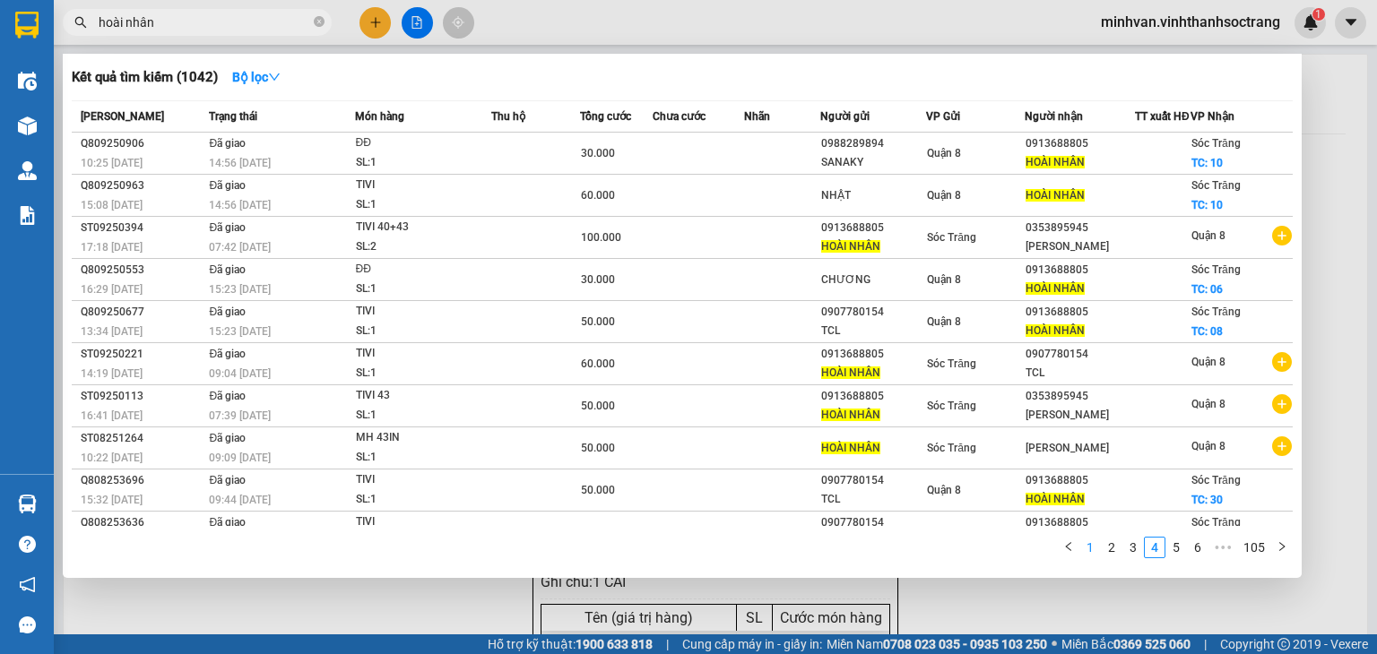
click at [1092, 548] on link "1" at bounding box center [1090, 548] width 20 height 20
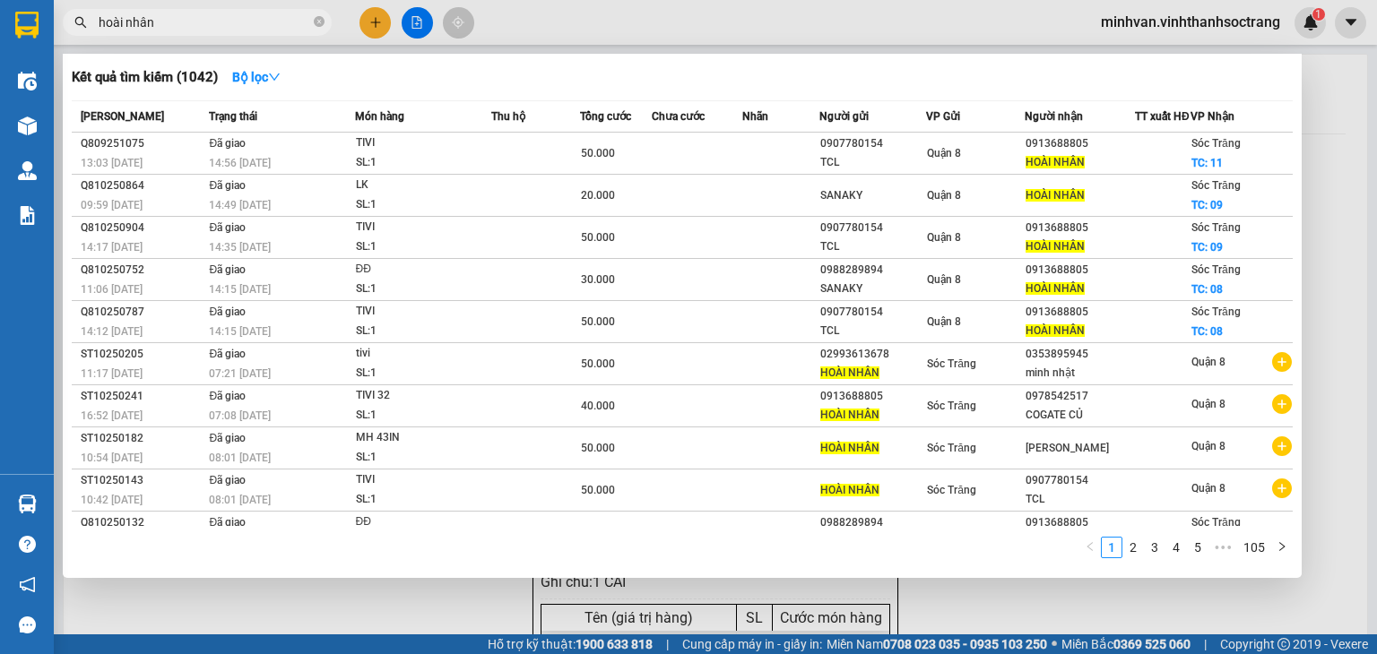
click at [233, 11] on span "hoài nhân" at bounding box center [197, 22] width 269 height 27
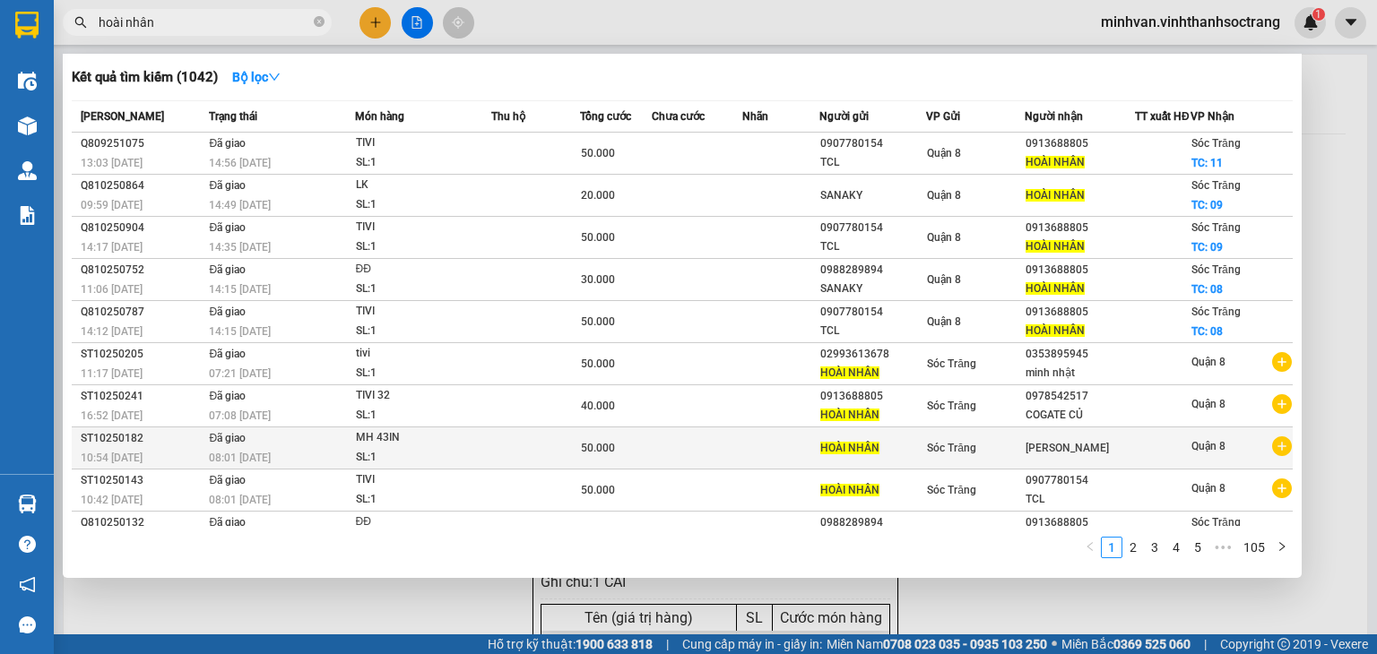
scroll to position [32, 0]
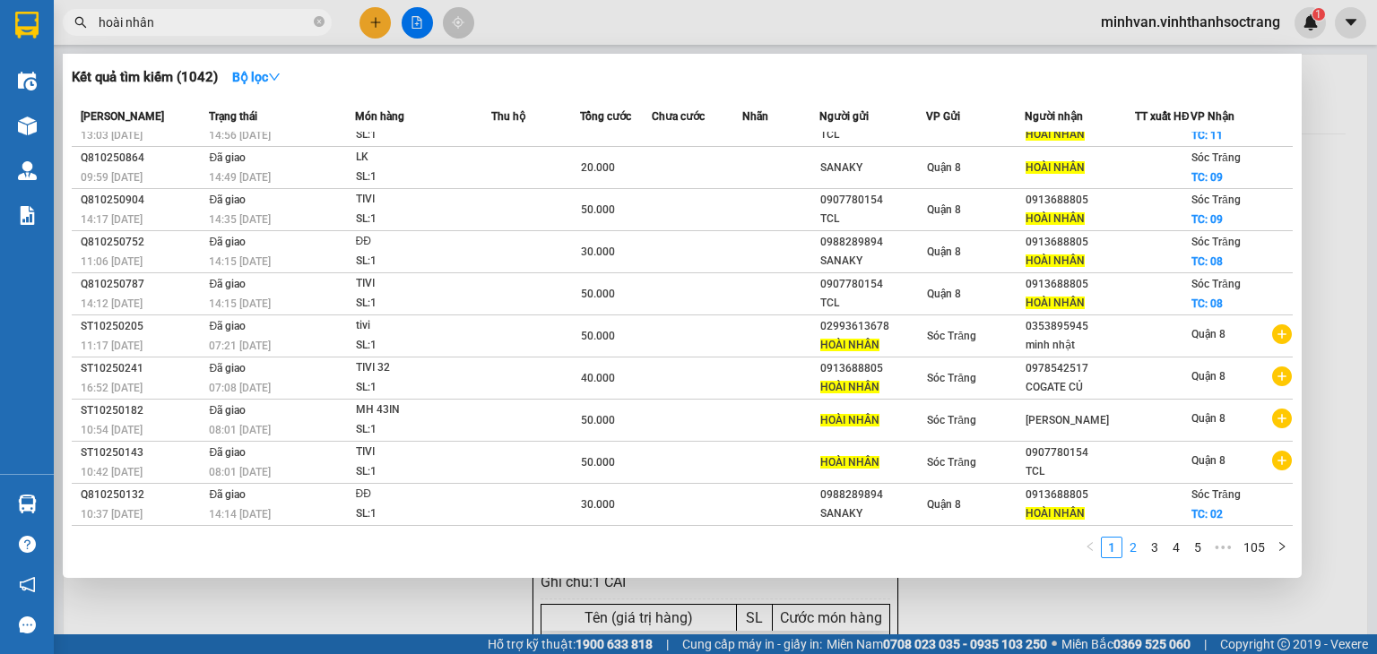
click at [1137, 554] on link "2" at bounding box center [1133, 548] width 20 height 20
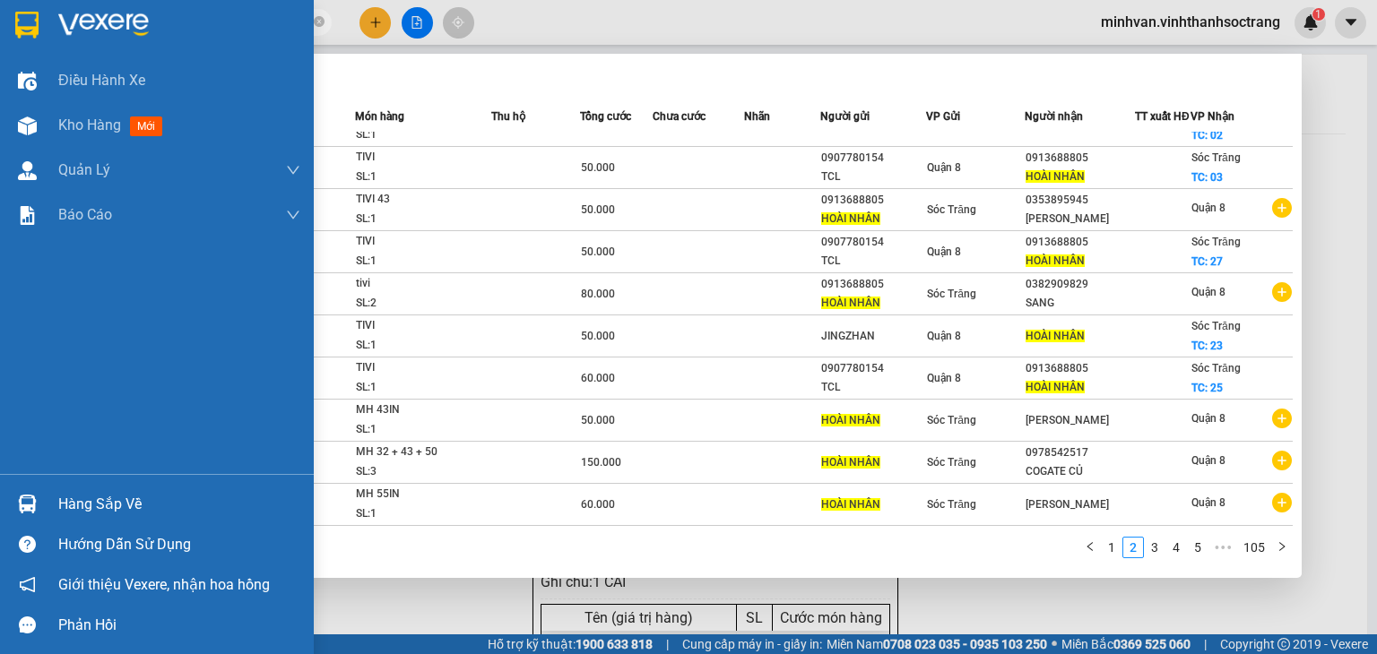
drag, startPoint x: 162, startPoint y: 29, endPoint x: 18, endPoint y: 9, distance: 145.7
click at [18, 9] on section "Kết quả [PERSON_NAME] ( 1042 ) Bộ lọc Mã ĐH Trạng thái Món hàng Thu hộ Tổng [PE…" at bounding box center [688, 327] width 1377 height 654
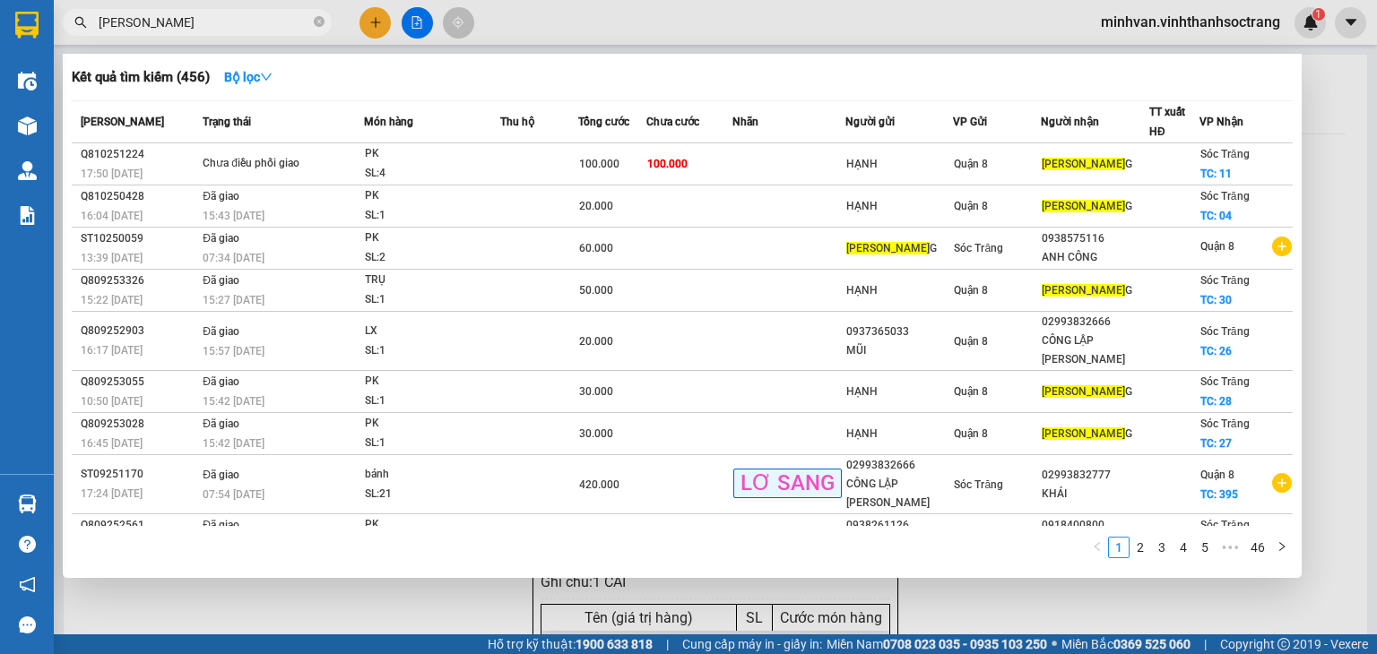
type input "[PERSON_NAME]"
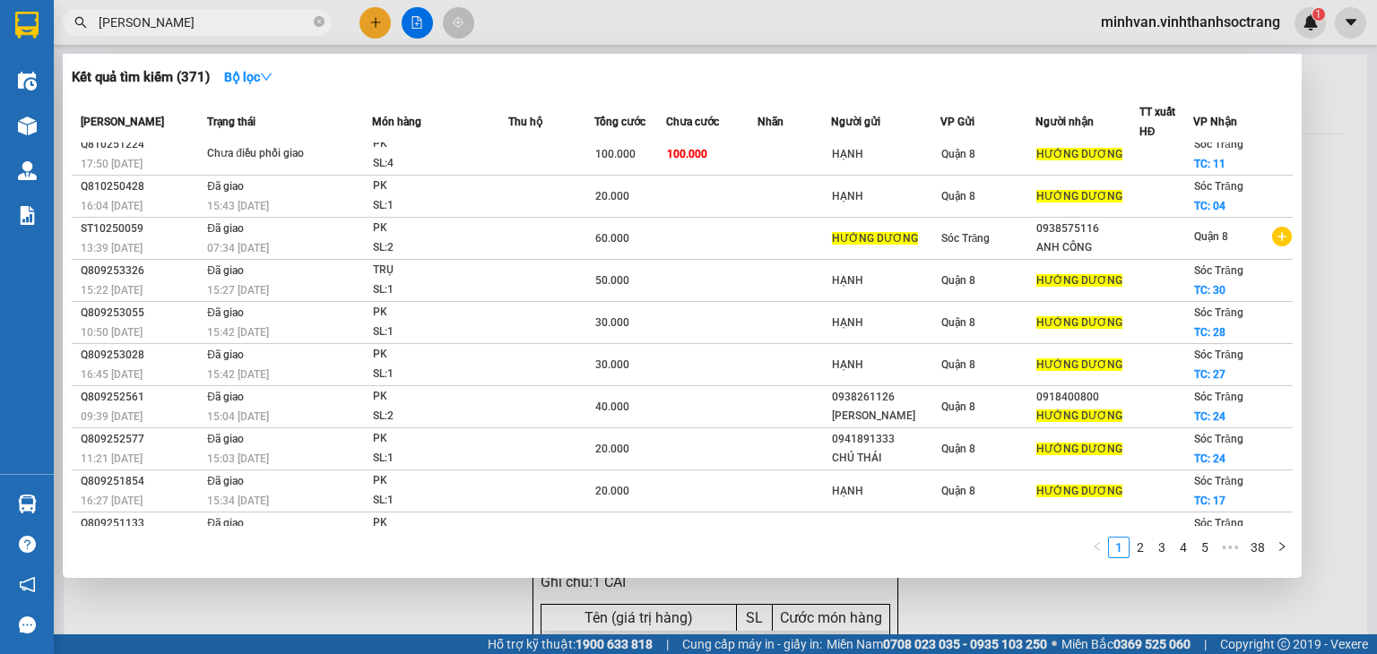
scroll to position [0, 0]
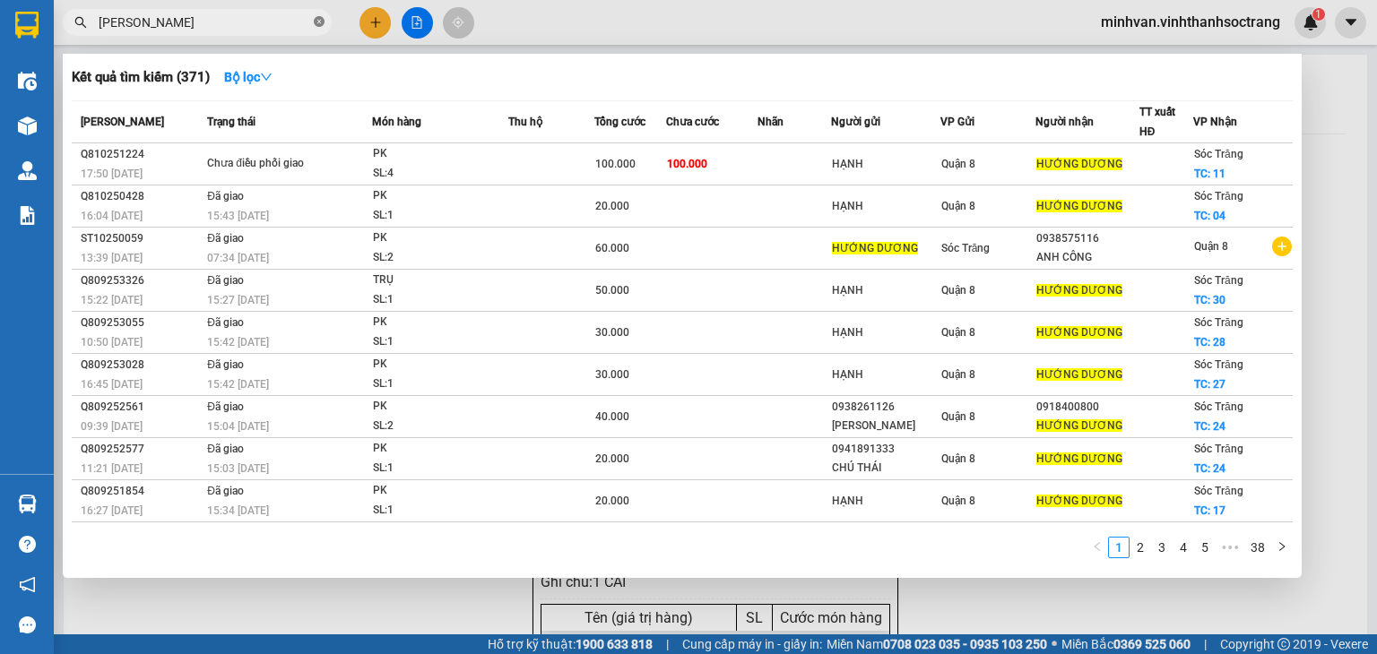
click at [314, 23] on icon "close-circle" at bounding box center [319, 21] width 11 height 11
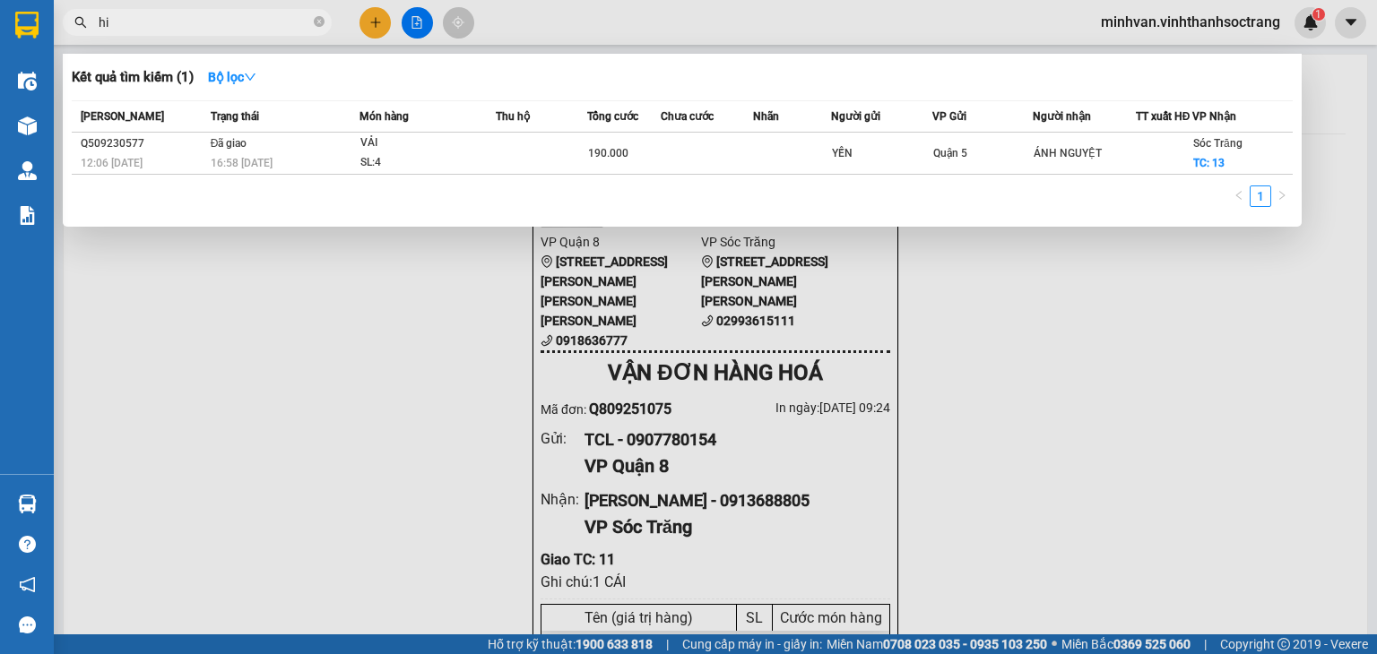
type input "h"
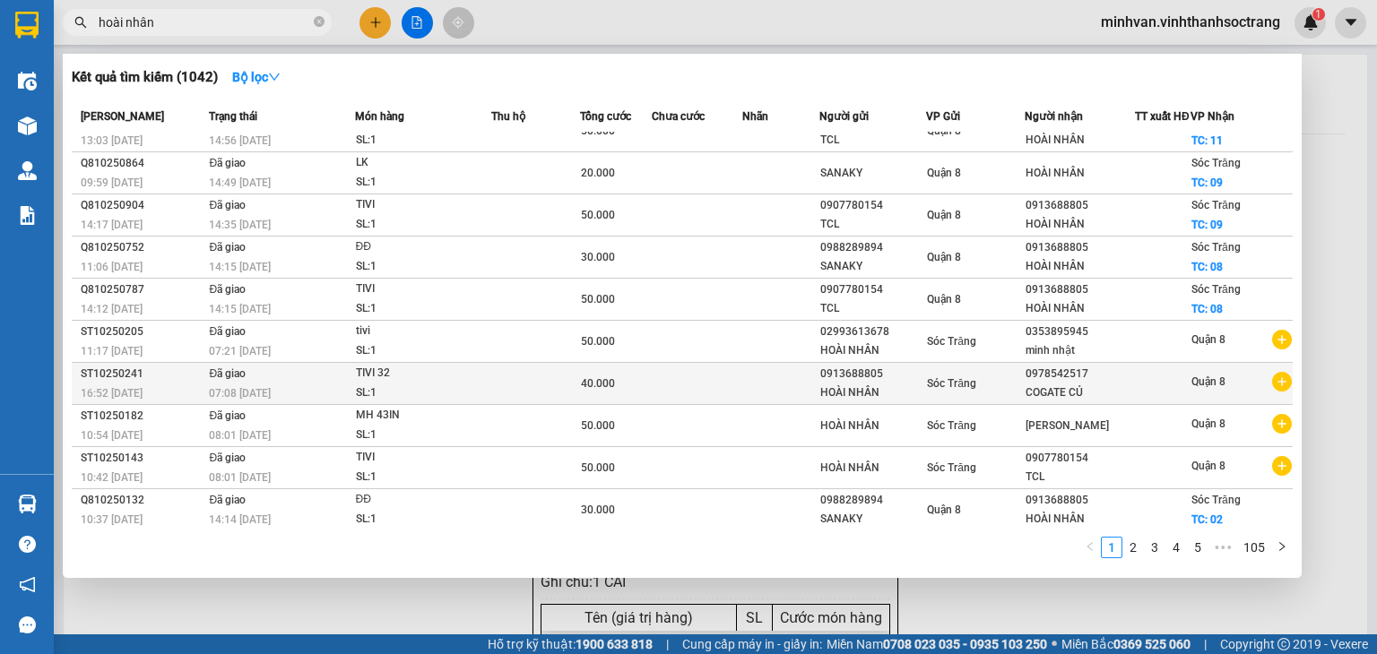
scroll to position [32, 0]
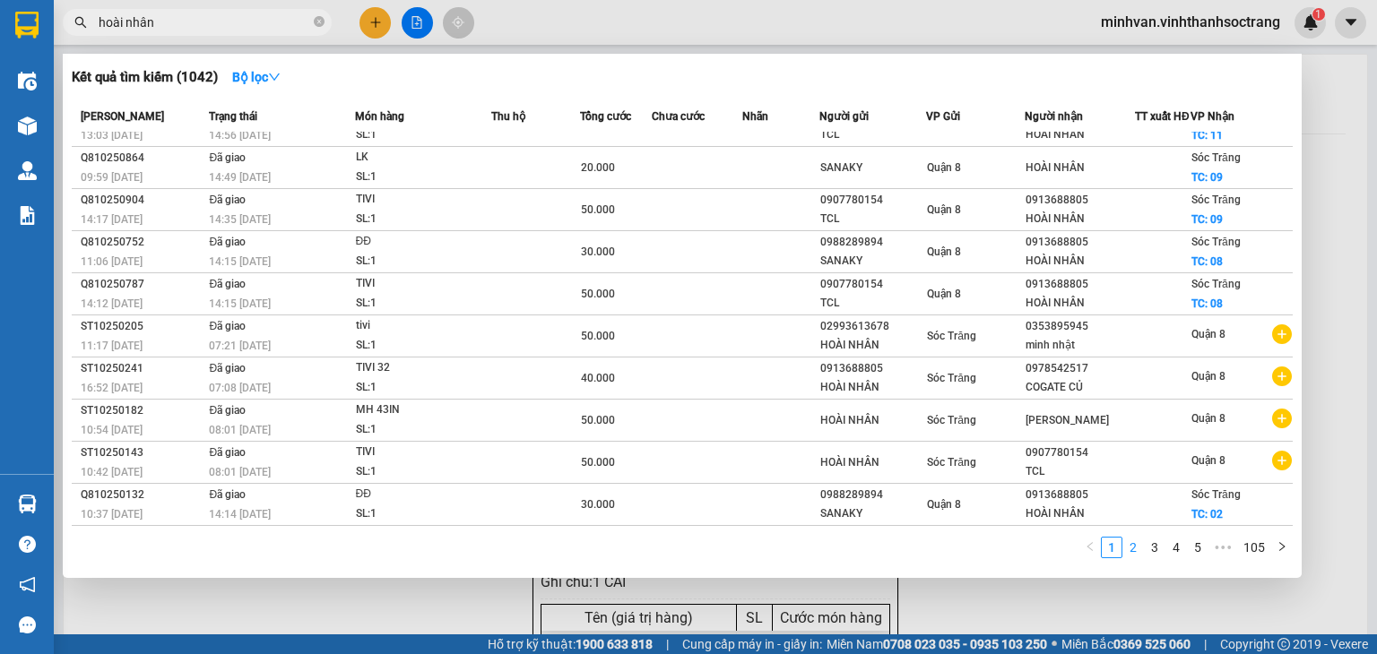
type input "hoài nhân"
click at [1129, 549] on link "2" at bounding box center [1133, 548] width 20 height 20
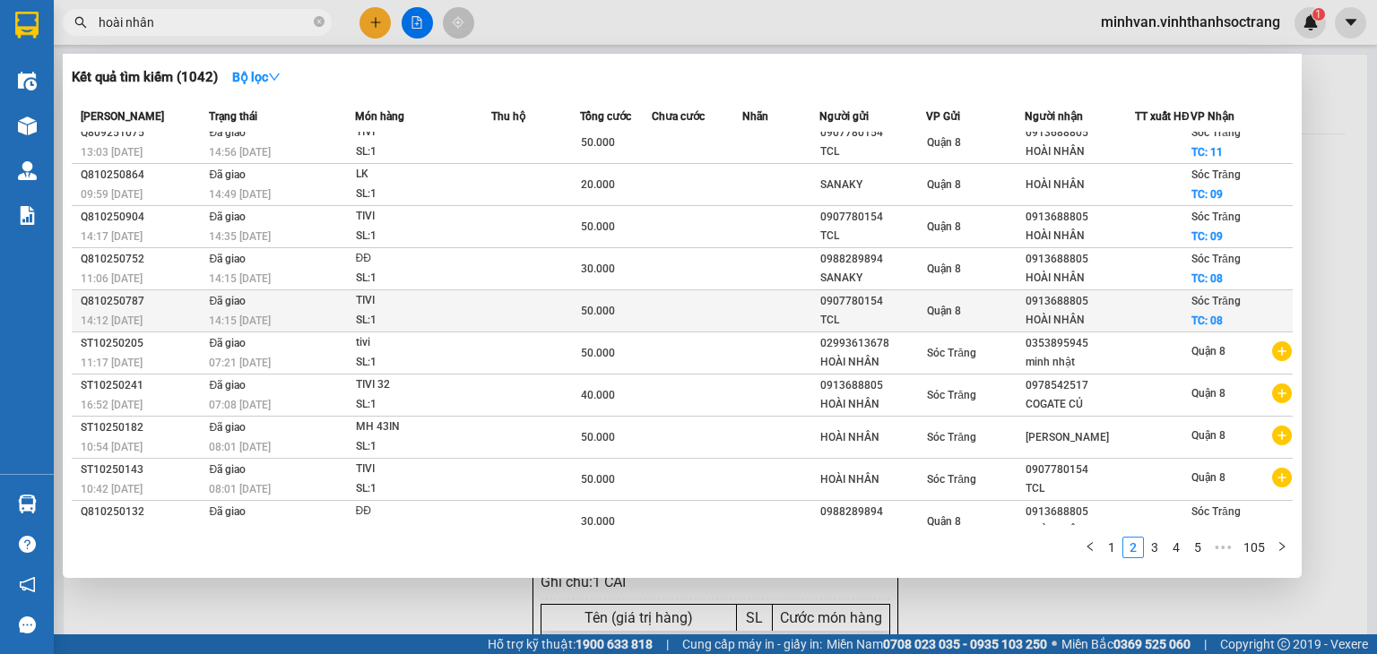
scroll to position [0, 0]
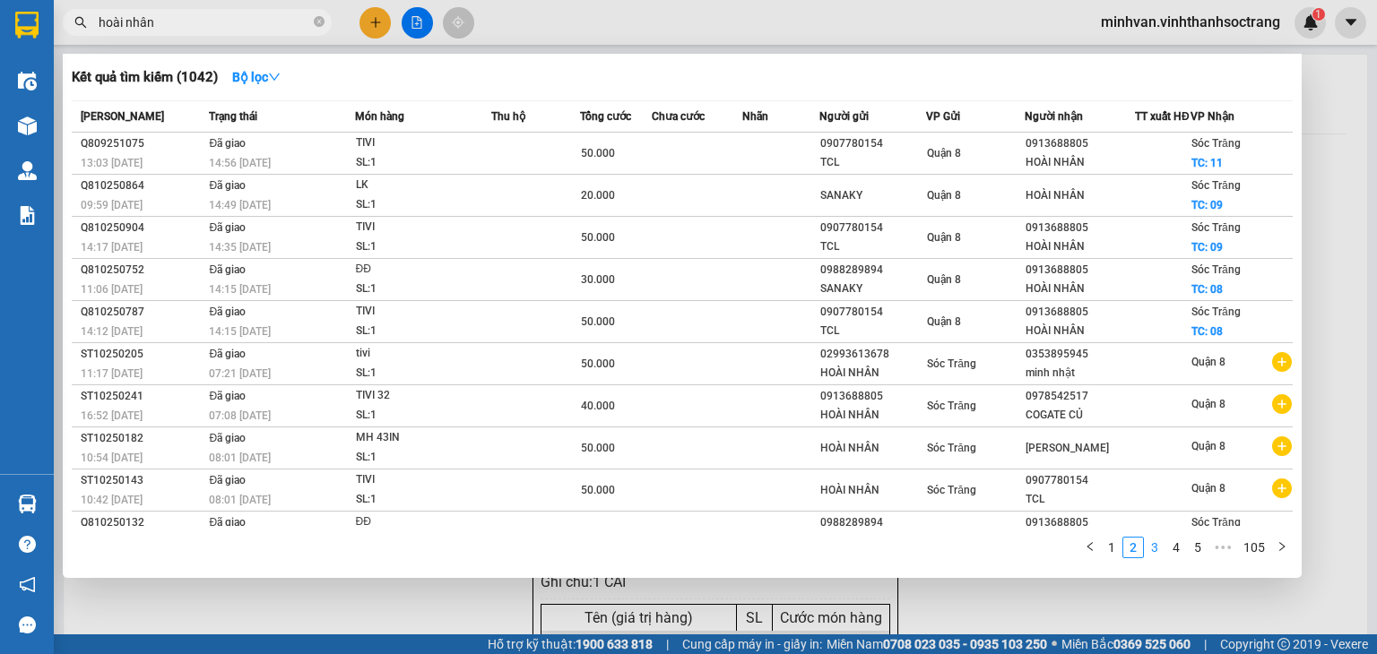
click at [1155, 554] on link "3" at bounding box center [1155, 548] width 20 height 20
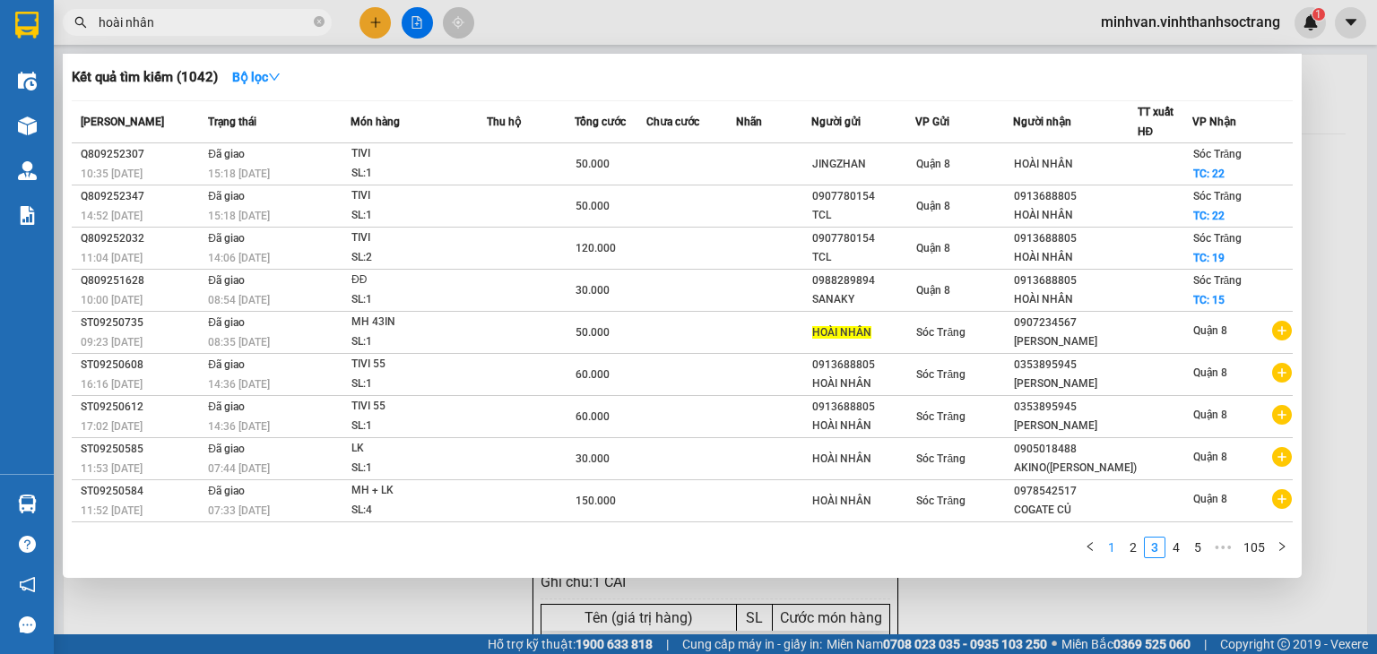
click at [1119, 552] on link "1" at bounding box center [1112, 548] width 20 height 20
